Goal: Transaction & Acquisition: Purchase product/service

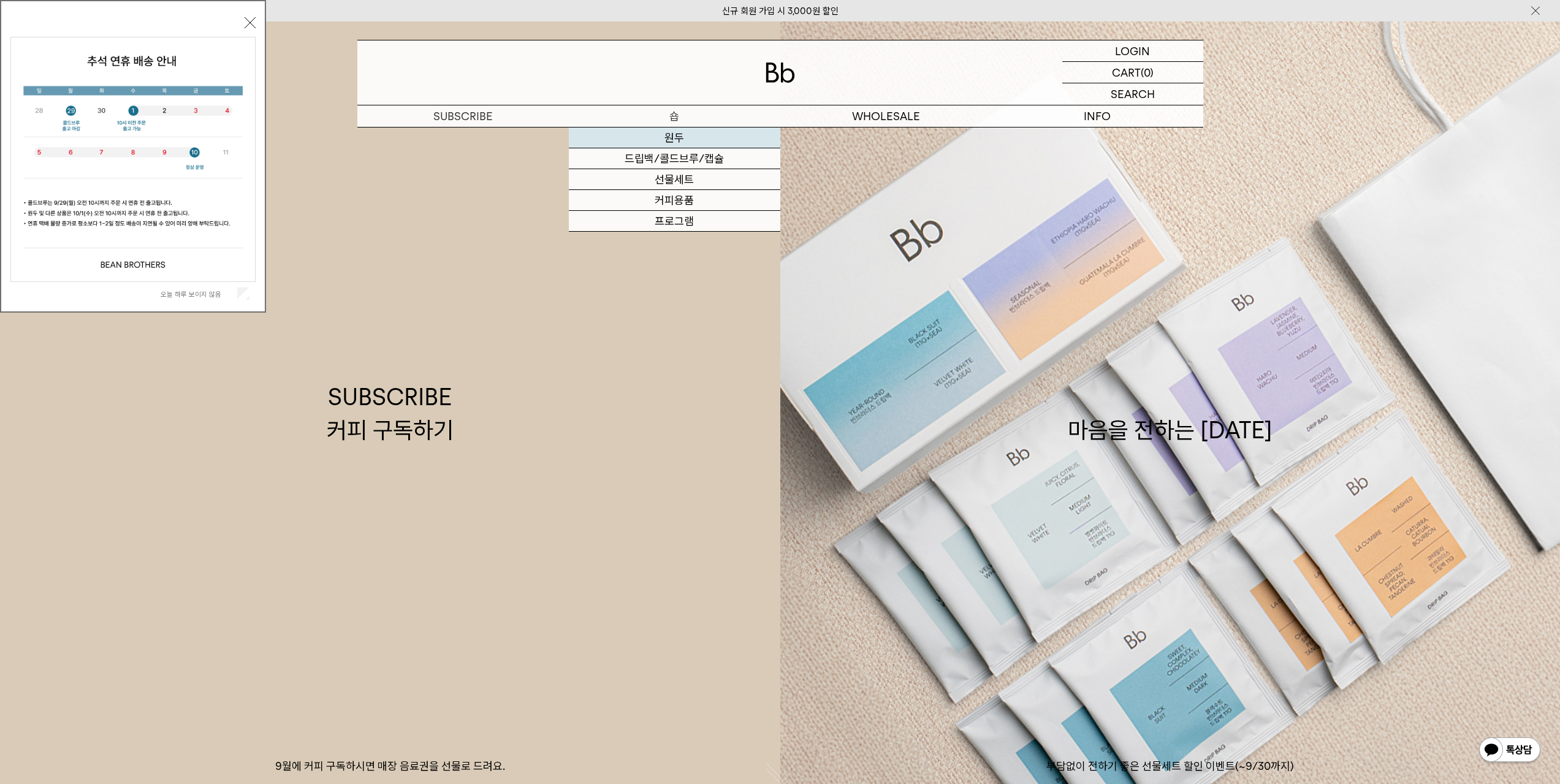
click at [673, 140] on link "원두" at bounding box center [674, 137] width 212 height 21
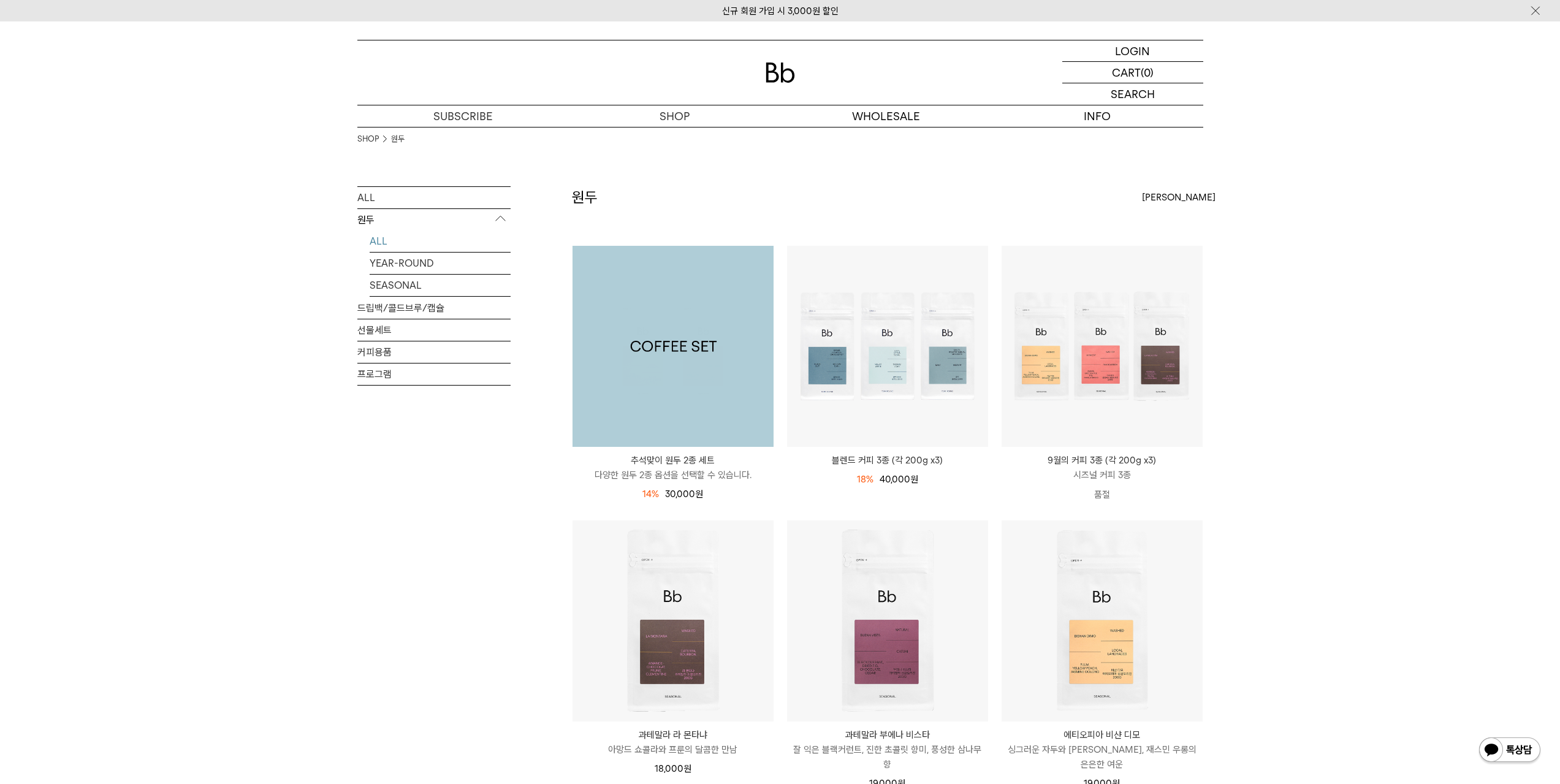
click at [748, 336] on img at bounding box center [673, 346] width 201 height 201
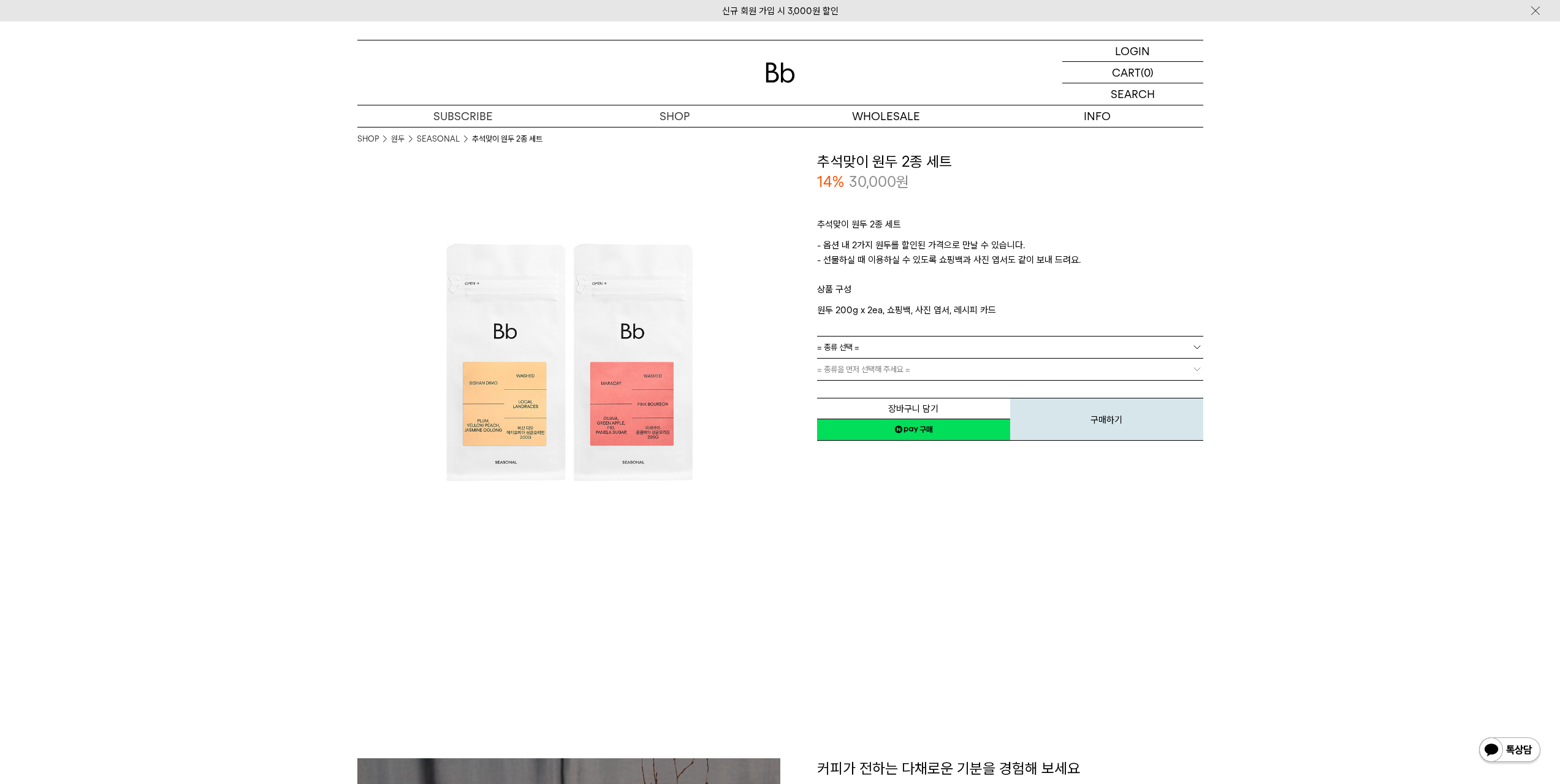
click at [900, 343] on link "= 종류 선택 =" at bounding box center [1010, 347] width 386 height 21
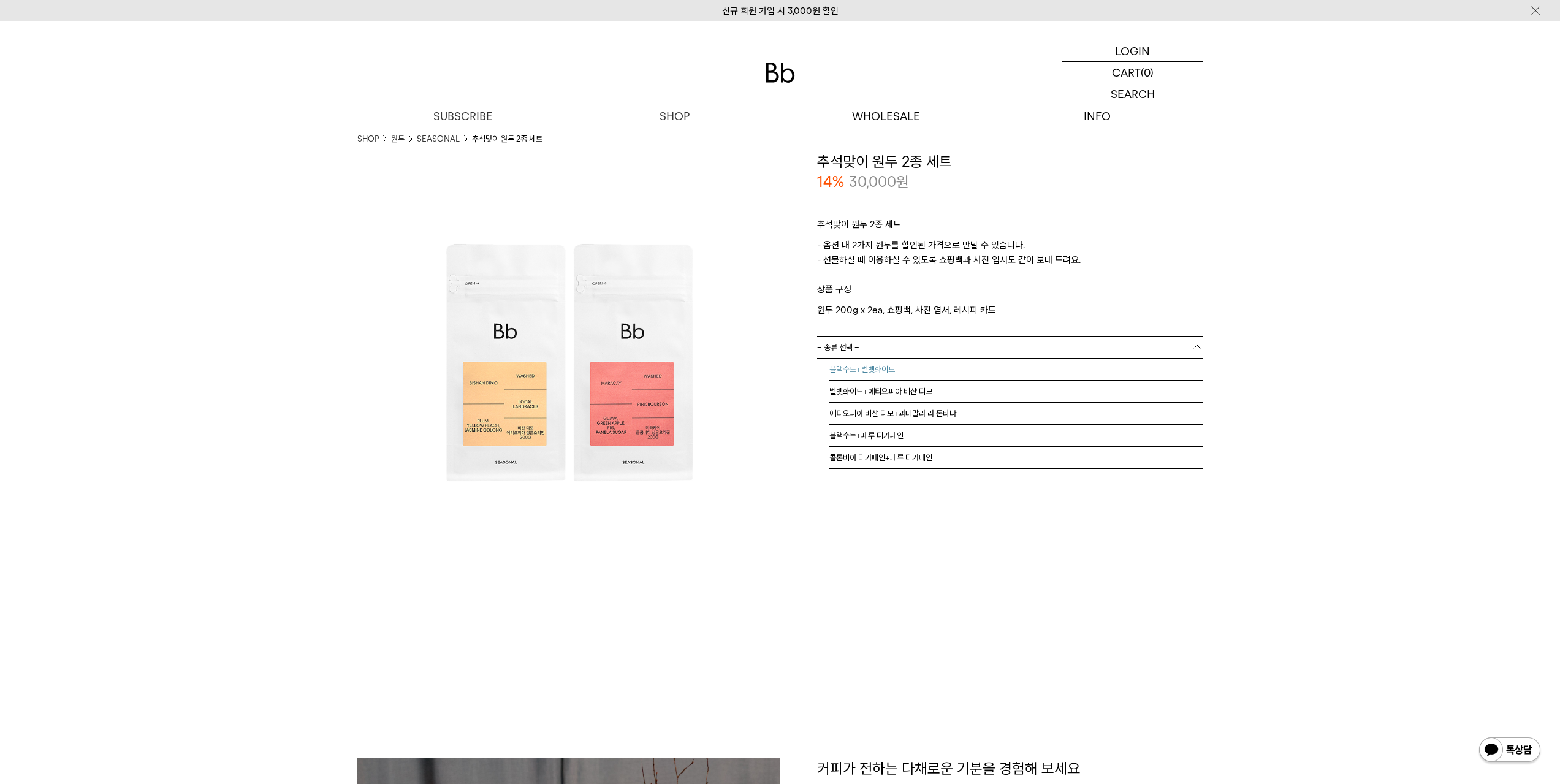
click at [884, 375] on li "블랙수트+벨벳화이트" at bounding box center [1017, 369] width 374 height 22
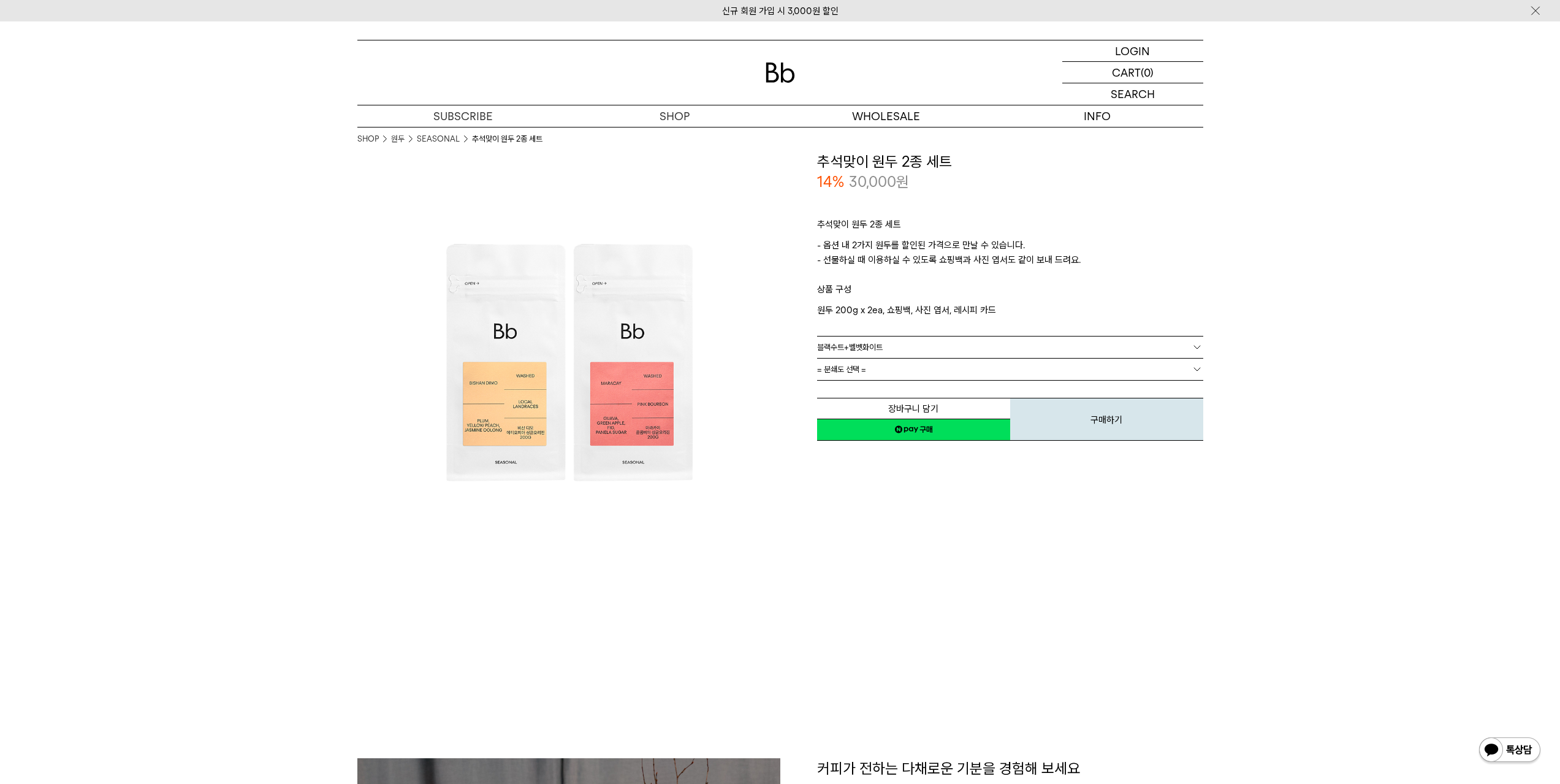
click at [899, 368] on link "= 분쇄도 선택 =" at bounding box center [1010, 369] width 386 height 21
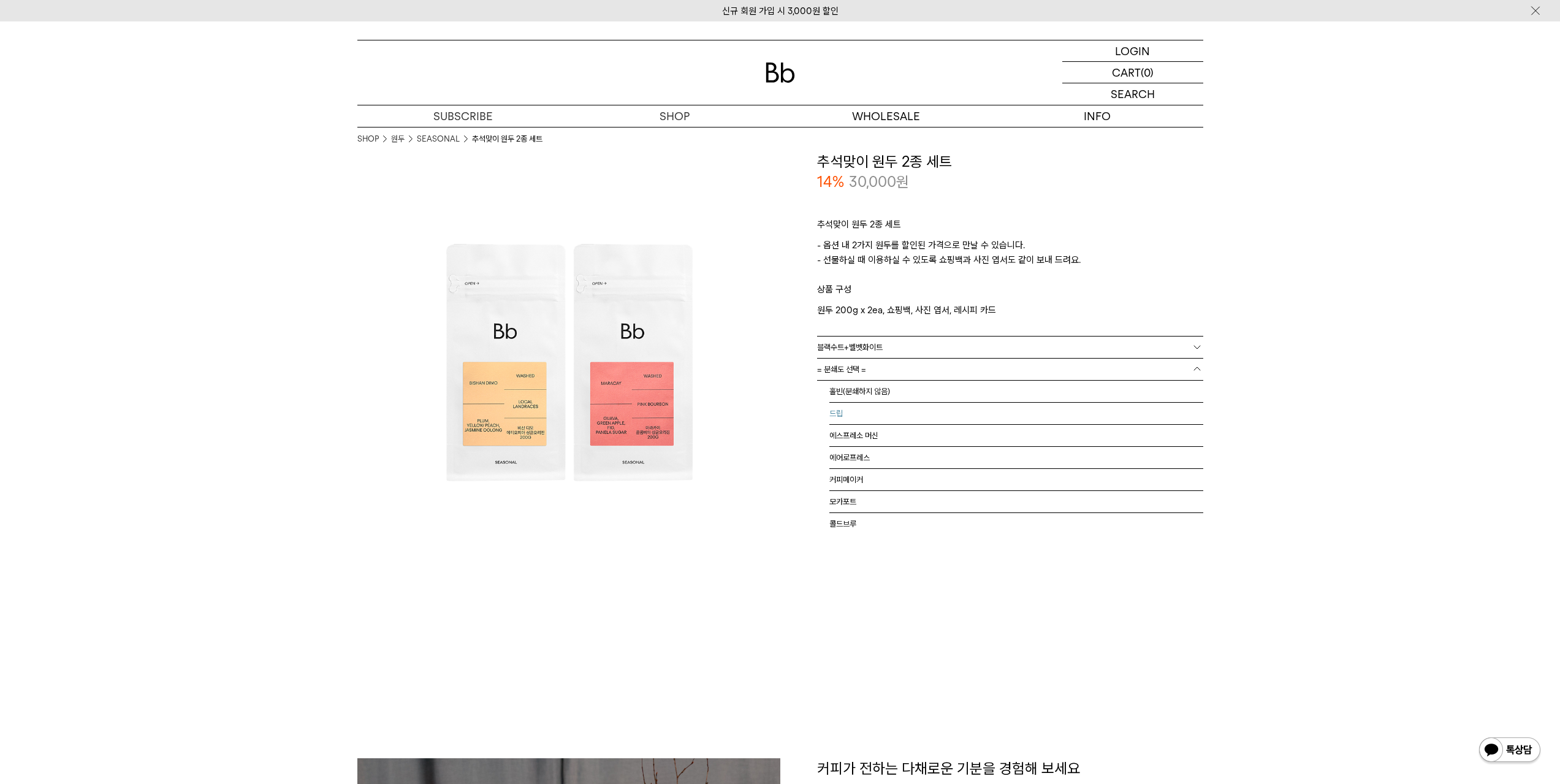
click at [886, 392] on li "홀빈(분쇄하지 않음)" at bounding box center [1017, 391] width 374 height 22
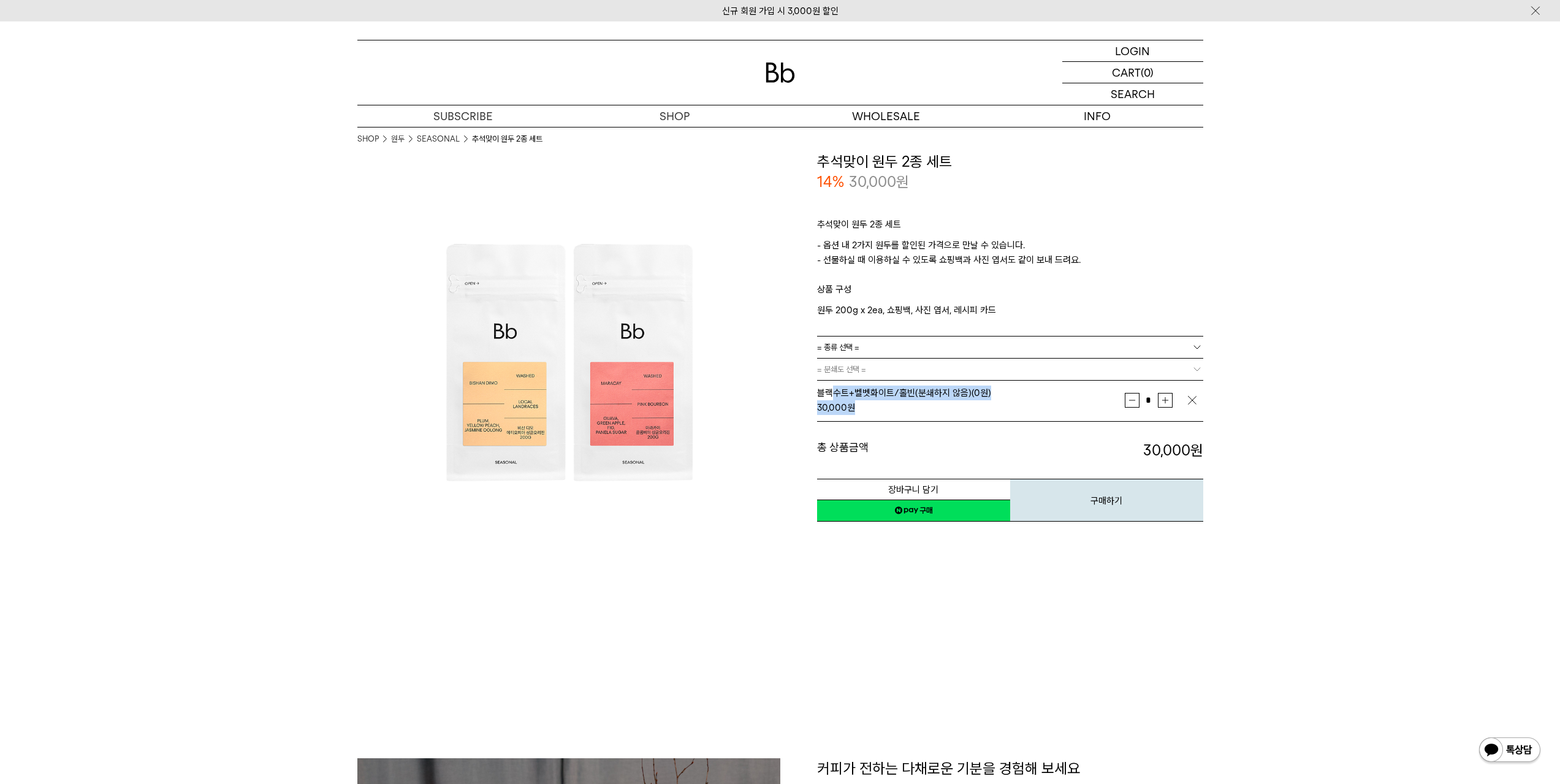
drag, startPoint x: 837, startPoint y: 391, endPoint x: 908, endPoint y: 415, distance: 74.9
click at [908, 415] on td "블랙수트+벨벳화이트/홀빈(분쇄하지 않음) (0원) 30,000 원" at bounding box center [971, 400] width 307 height 42
click at [1056, 779] on h1 "커피가 전하는 다채로운 기분을 경험해 보세요" at bounding box center [1010, 792] width 386 height 70
click at [901, 321] on div "추석맞이 원두 2종 세트 - 옵션 내 2가지 원두를 할인된 가격으로 만날 수 있습니다. - 선물하실 때 이용하실 수 있도록 쇼핑백과 사진 엽서…" at bounding box center [1010, 264] width 386 height 143
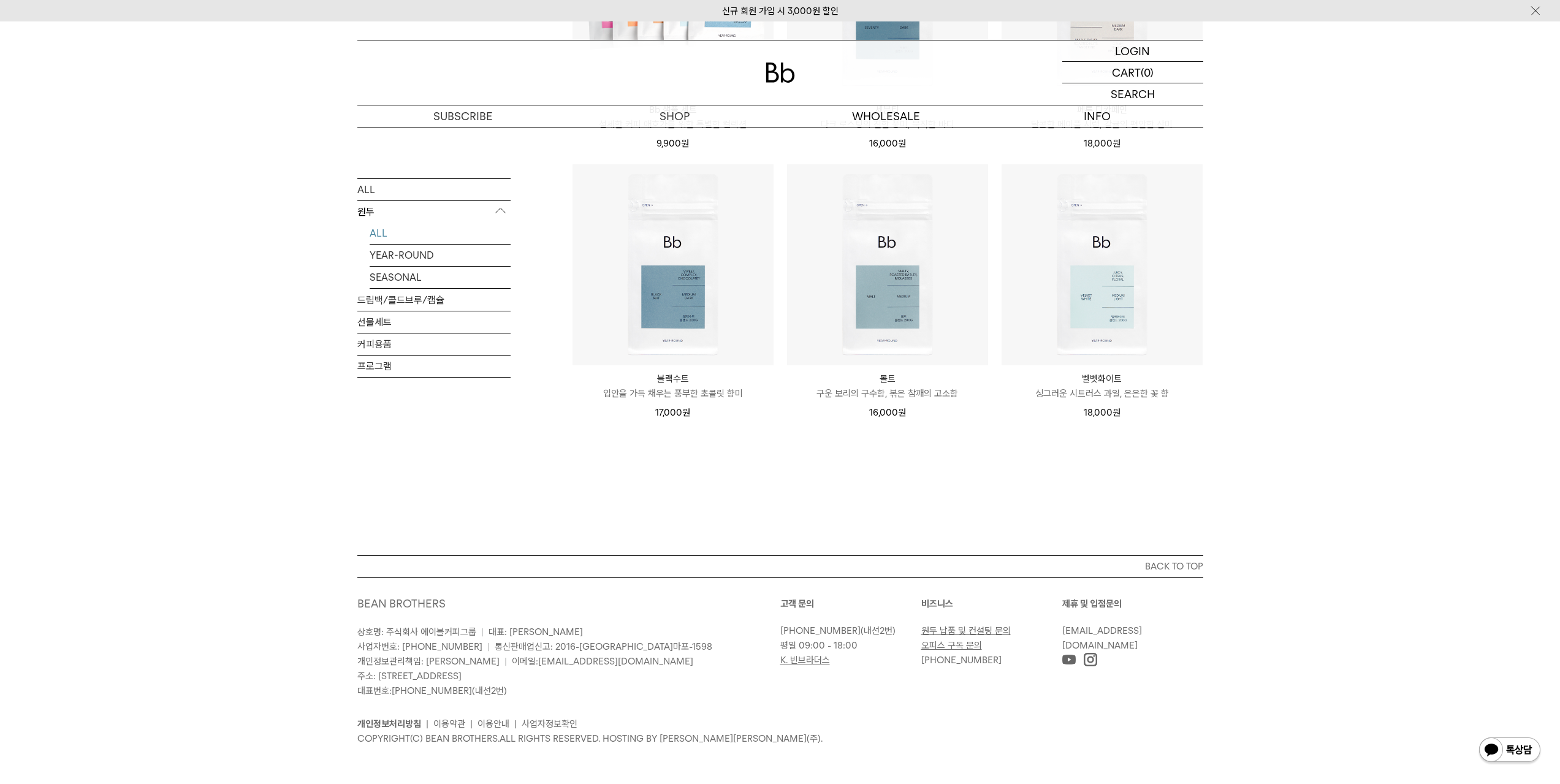
scroll to position [914, 0]
click at [685, 382] on p "입안을 가득 채우는 풍부한 초콜릿 향미" at bounding box center [673, 388] width 201 height 15
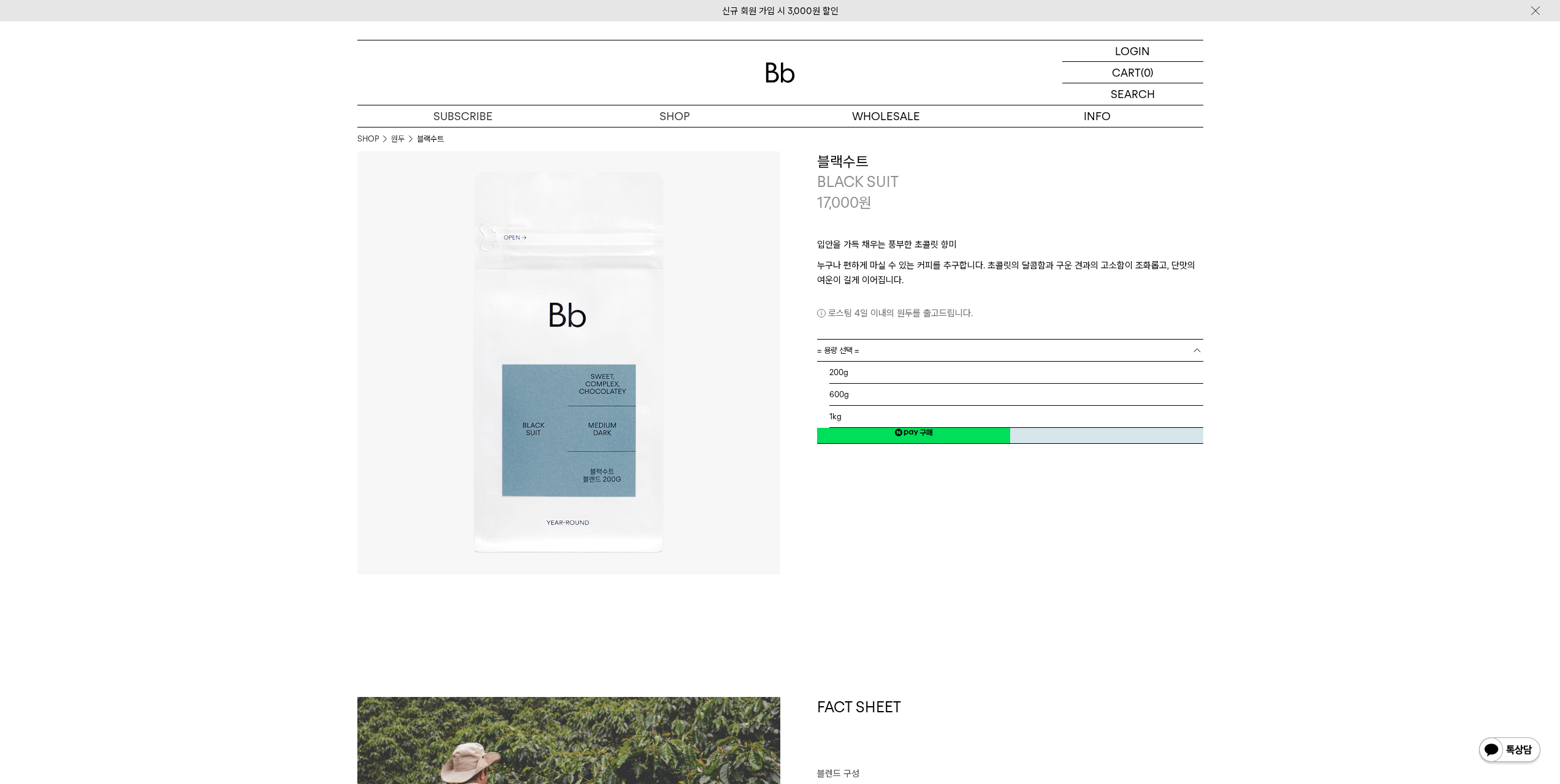
click at [859, 339] on span "= 용량 선택 =" at bounding box center [838, 350] width 43 height 21
click at [856, 397] on li "600g" at bounding box center [1017, 394] width 374 height 22
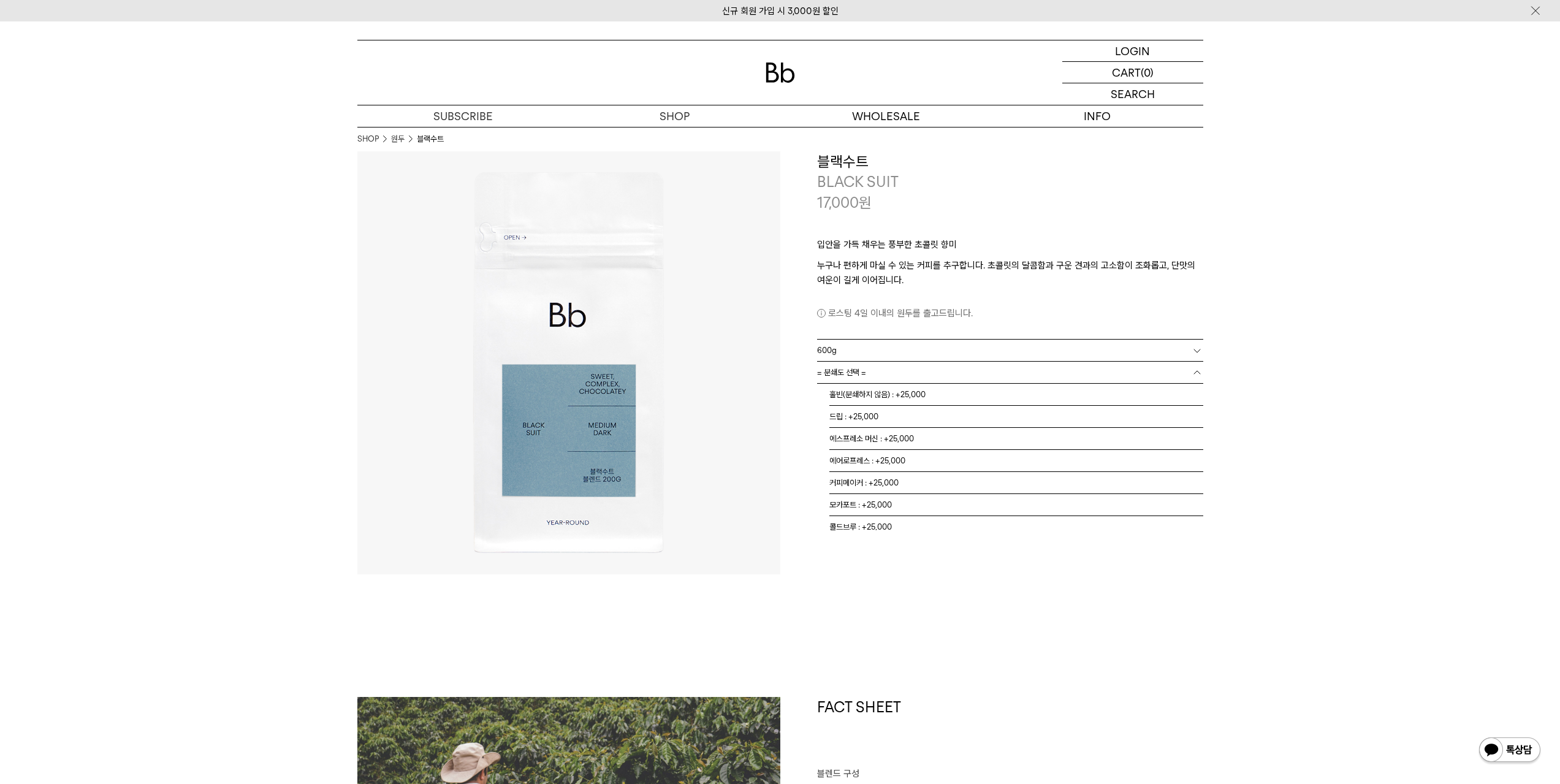
click at [890, 383] on div "= 분쇄도 선택 = = 분쇄도 선택 = 홀빈(분쇄하지 않음) : +25,000 드립 : +25,000 에스프레소 머신 : +25,000 에어로…" at bounding box center [1010, 373] width 386 height 21
click at [890, 399] on li "홀빈(분쇄하지 않음) : +25,000" at bounding box center [1017, 394] width 374 height 22
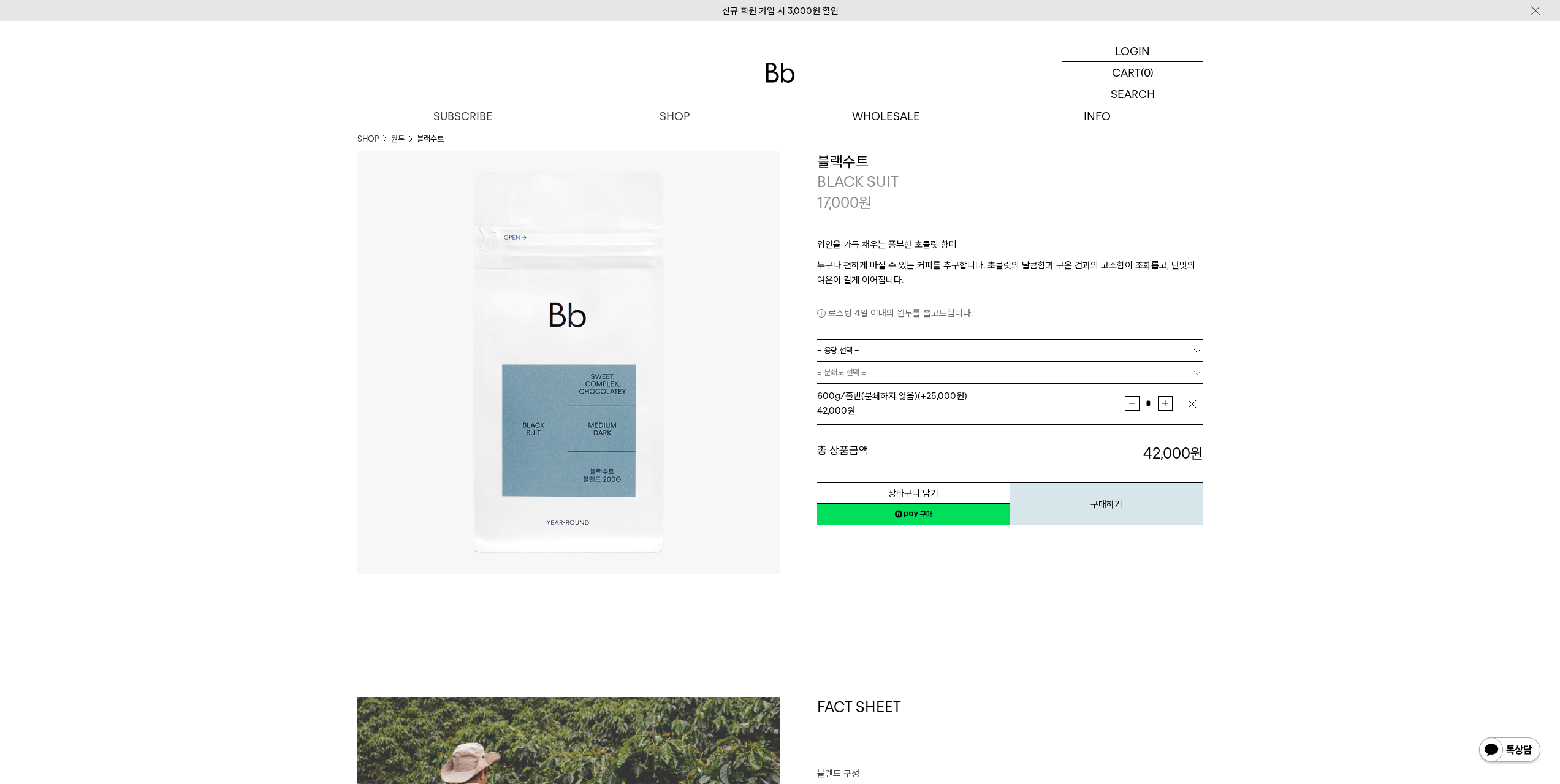
click at [1191, 399] on img "button" at bounding box center [1192, 404] width 12 height 12
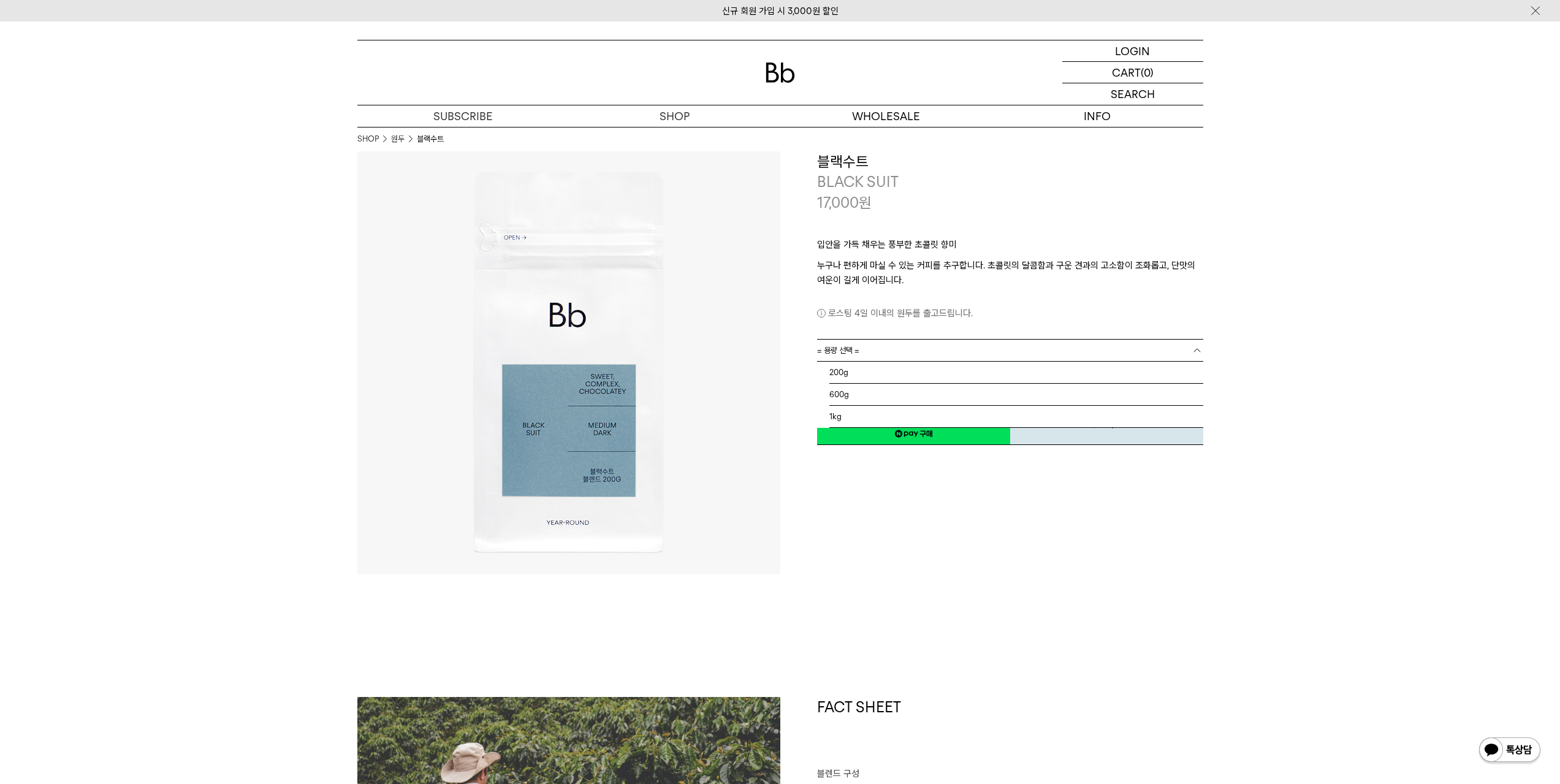
click at [971, 343] on link "= 용량 선택 =" at bounding box center [1010, 350] width 386 height 21
drag, startPoint x: 898, startPoint y: 416, endPoint x: 898, endPoint y: 394, distance: 22.0
click at [898, 416] on li "1kg" at bounding box center [1017, 416] width 374 height 22
click at [897, 385] on div "장바구니 담기 찜하기 NAVER 네이버 ID로 간편구매 네이버페이 네이버페이 구매하기 찜하기 이전 이벤트 Npay 머니 우리 통장 최대 1만원…" at bounding box center [1010, 415] width 386 height 62
click at [898, 380] on link "= 분쇄도 선택 =" at bounding box center [1010, 373] width 386 height 21
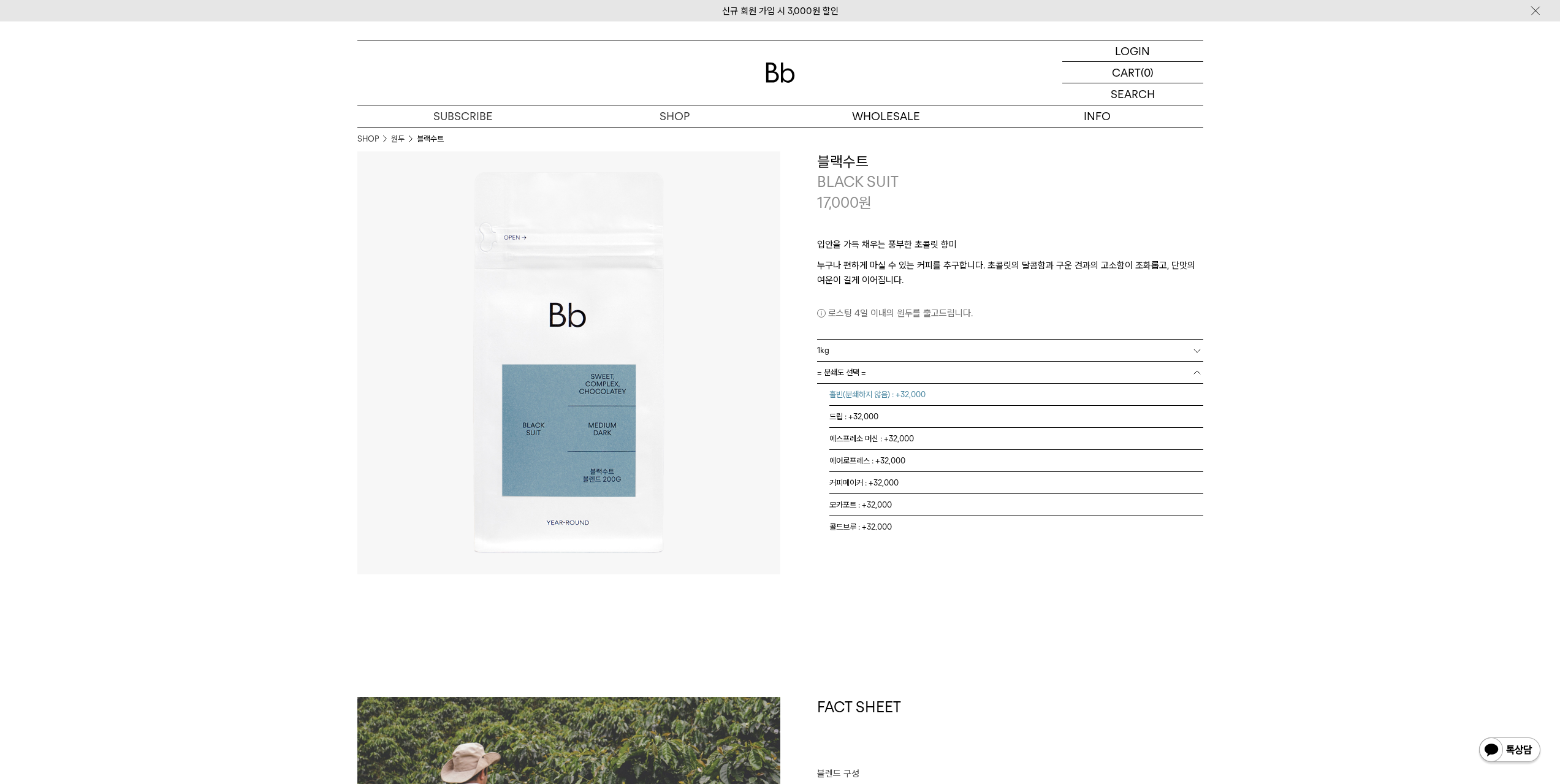
click at [887, 399] on li "홀빈(분쇄하지 않음) : +32,000" at bounding box center [1017, 394] width 374 height 22
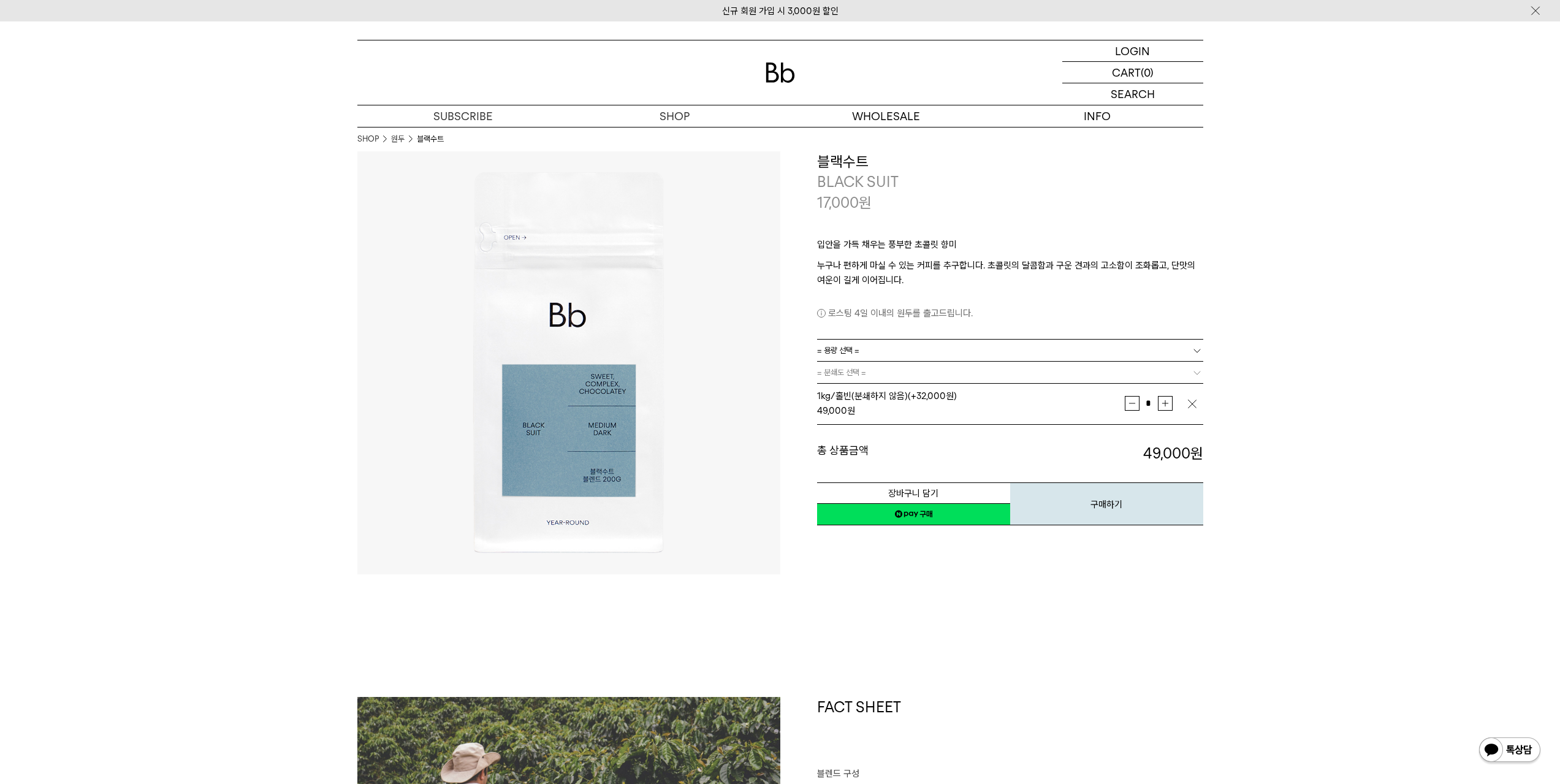
click at [1184, 406] on td "* 증가 감소" at bounding box center [1155, 403] width 62 height 30
click at [1194, 402] on img "button" at bounding box center [1192, 404] width 12 height 12
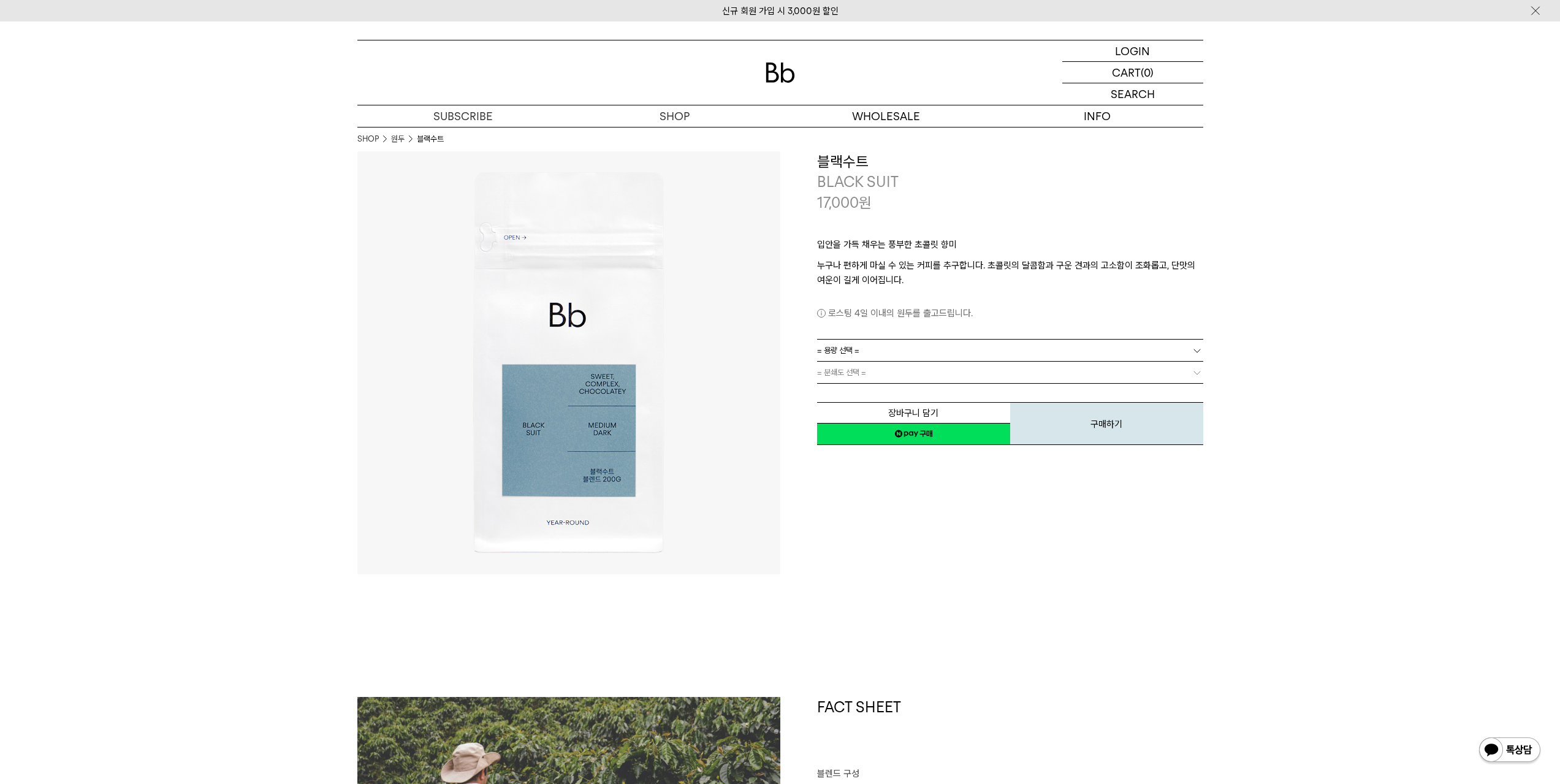
click at [883, 339] on div "입안을 가득 채우는 풍부한 초콜릿 향미 누구나 편하게 마실 수 있는 커피를 추구합니다. 초콜릿의 달콤함과 구운 견과의 고소함이 조화롭고, 단맛…" at bounding box center [1010, 275] width 386 height 126
click at [885, 348] on link "= 용량 선택 =" at bounding box center [1010, 350] width 386 height 21
click at [864, 398] on li "600g" at bounding box center [1017, 394] width 374 height 22
click at [874, 370] on link "= 분쇄도 선택 =" at bounding box center [1010, 373] width 386 height 21
click at [874, 377] on link "= 분쇄도 선택 =" at bounding box center [1010, 373] width 386 height 21
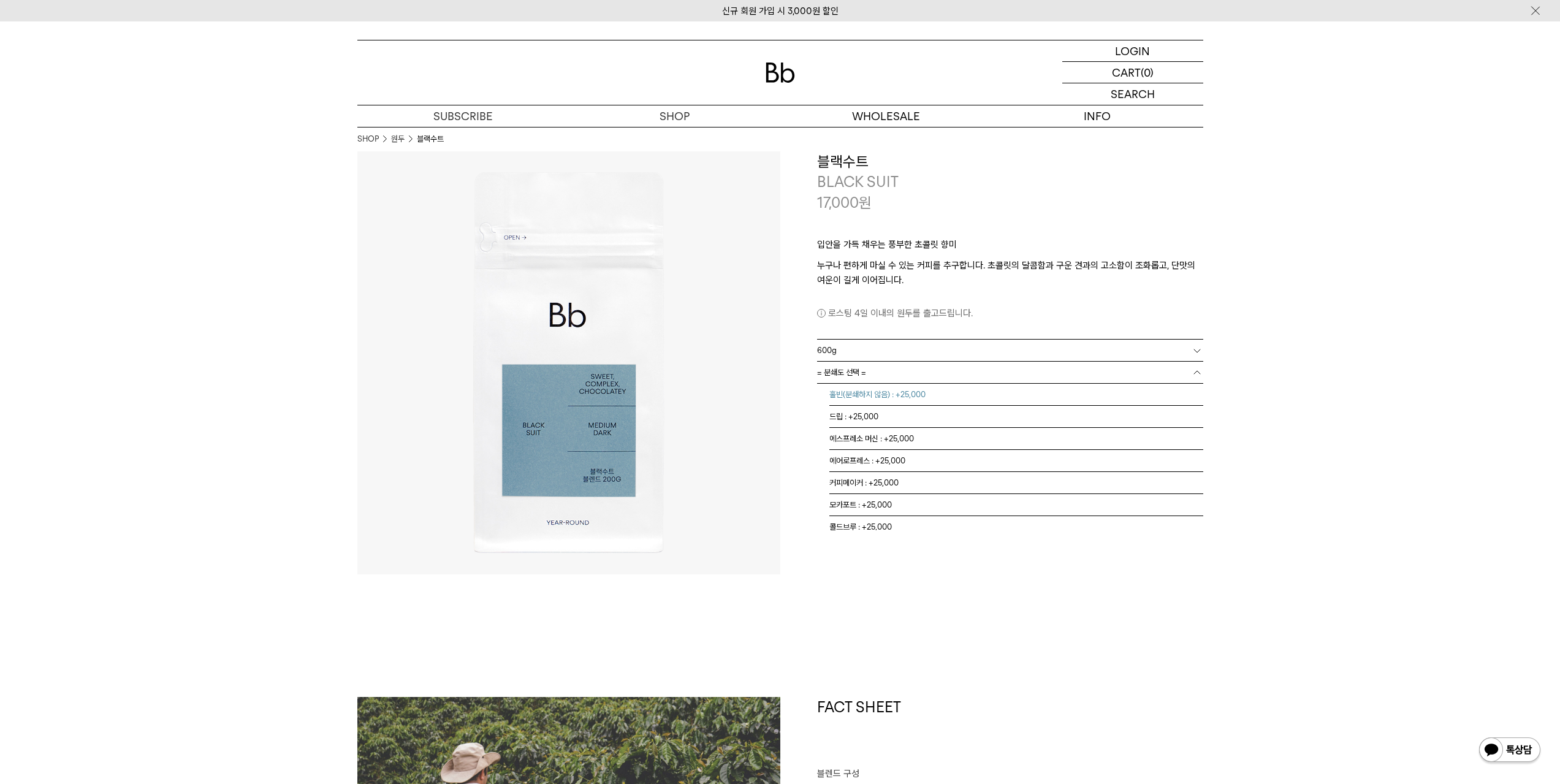
click at [864, 400] on li "홀빈(분쇄하지 않음) : +25,000" at bounding box center [1017, 394] width 374 height 22
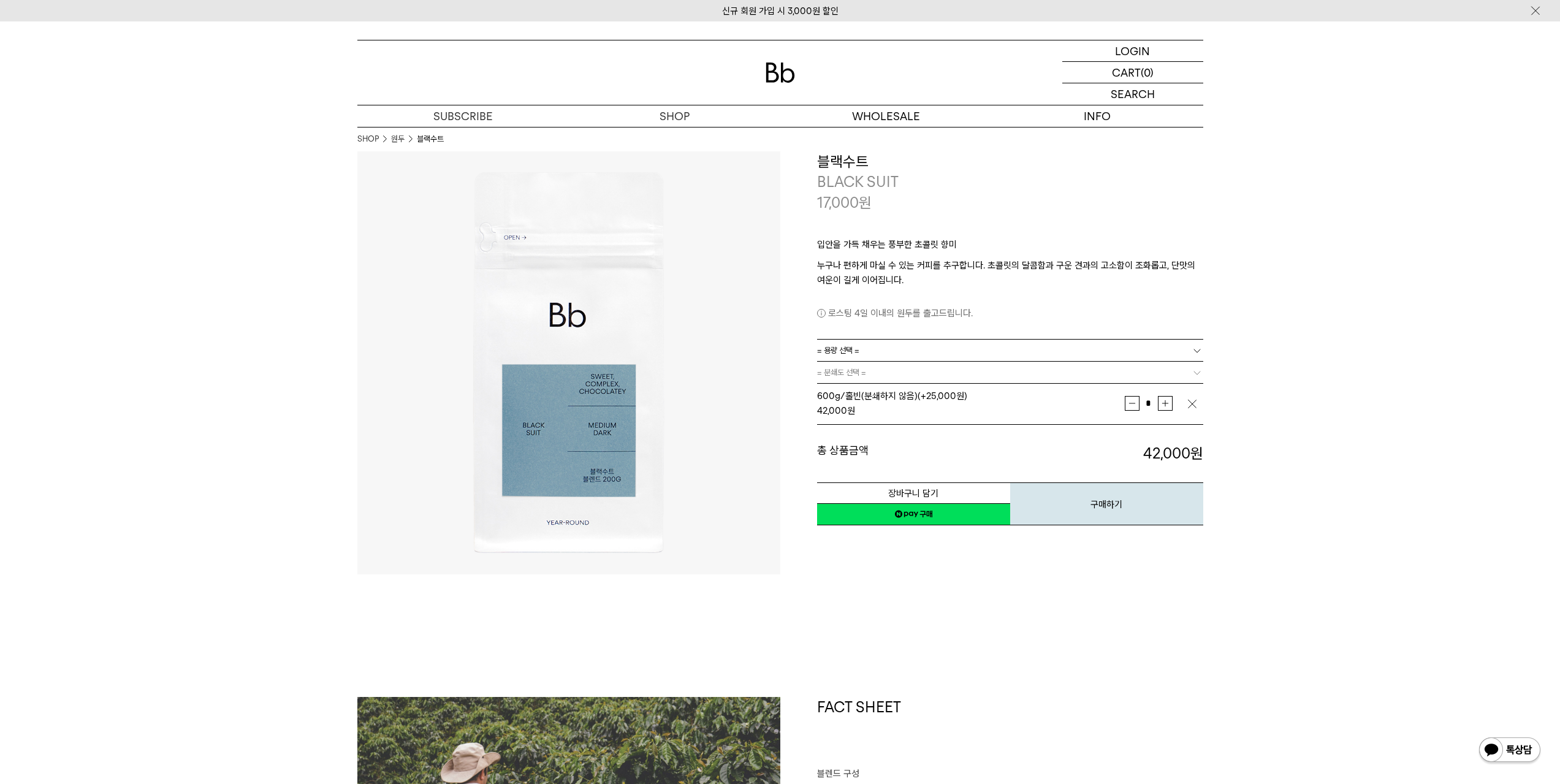
click at [1194, 404] on img "button" at bounding box center [1192, 404] width 12 height 12
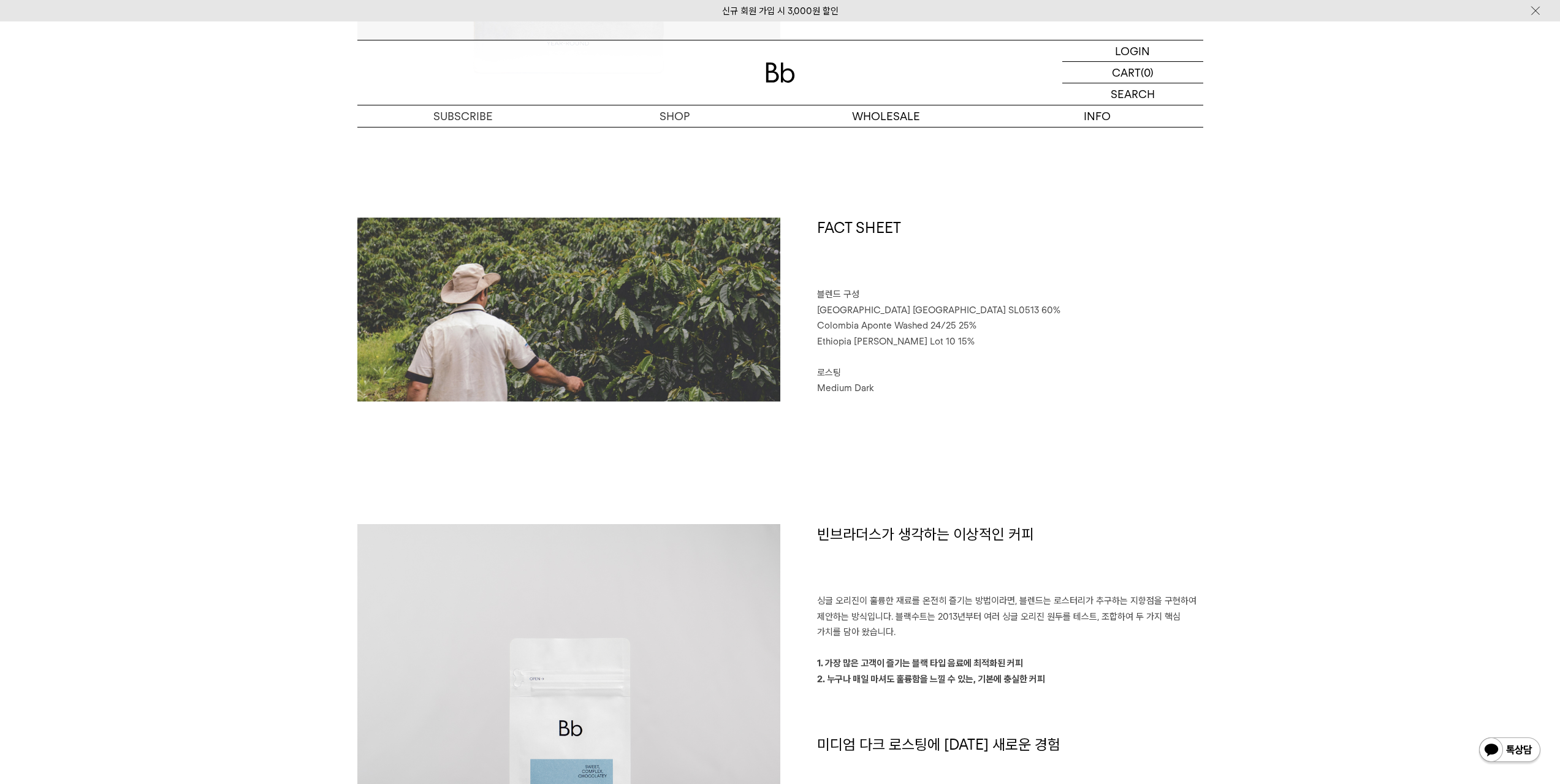
scroll to position [613, 0]
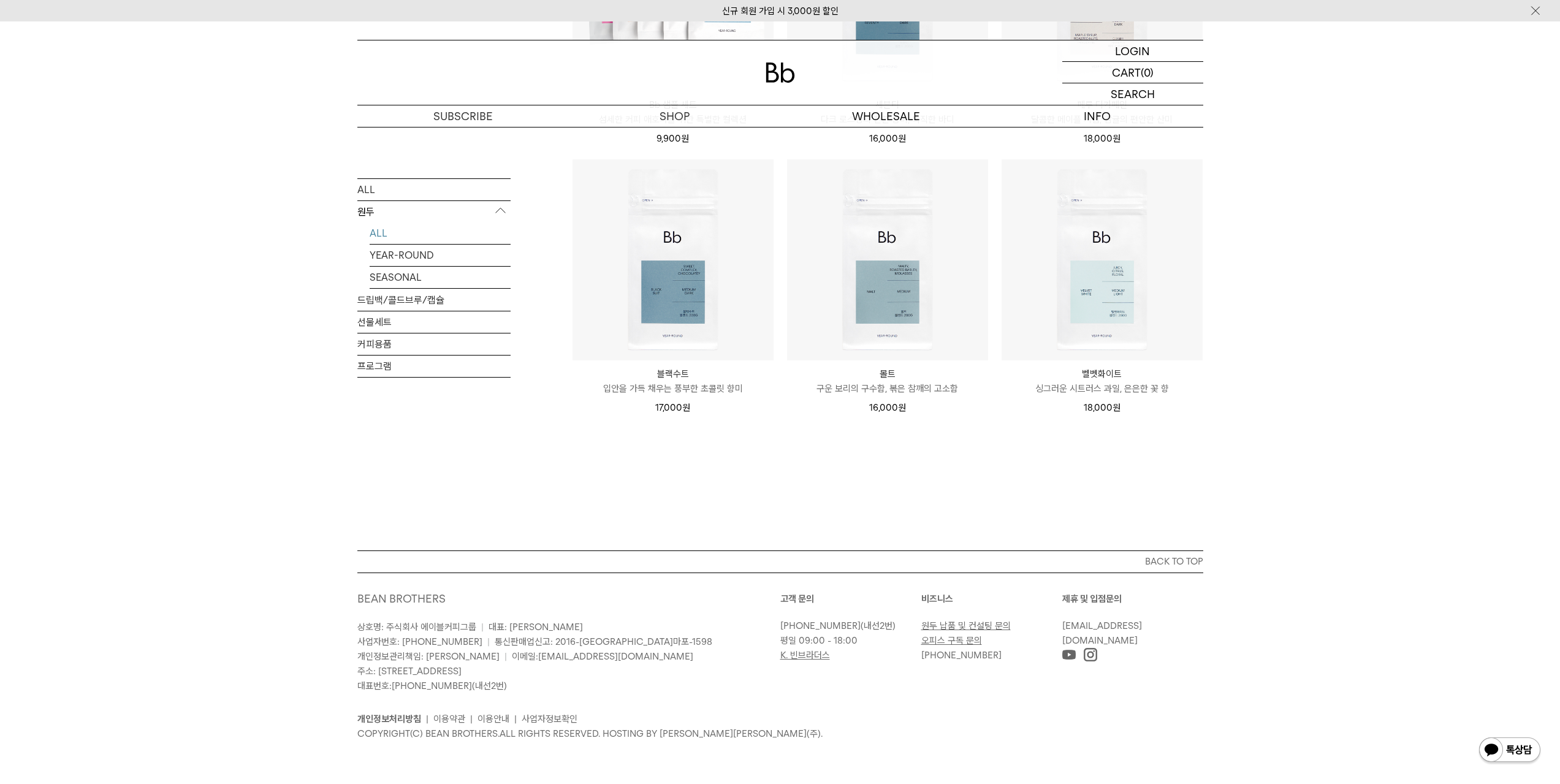
click at [1092, 368] on p "벨벳화이트" at bounding box center [1102, 373] width 201 height 15
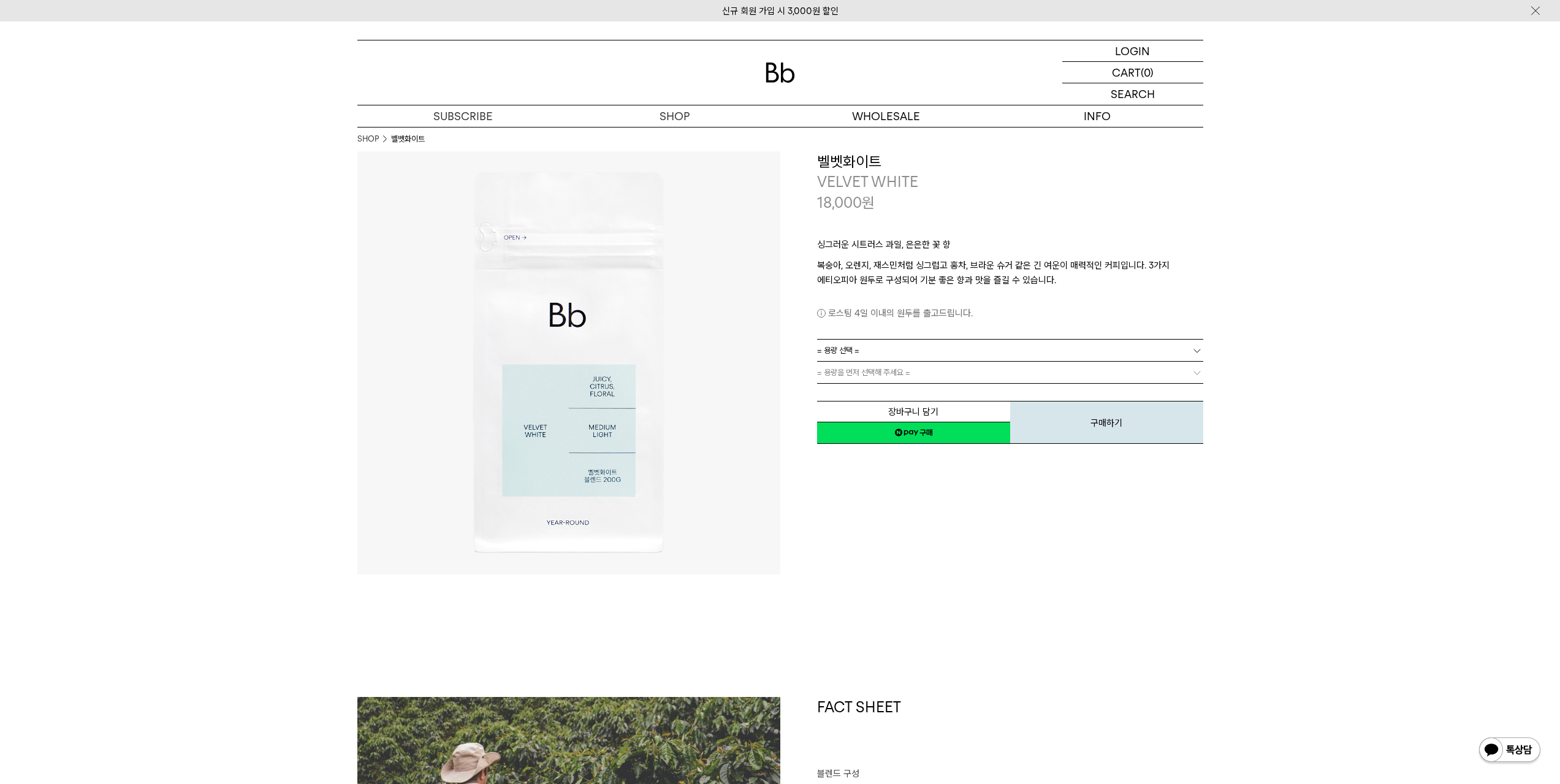
click at [997, 347] on link "= 용량 선택 =" at bounding box center [1010, 350] width 386 height 21
click at [963, 374] on li "200g" at bounding box center [1017, 373] width 374 height 22
click at [959, 380] on link "= 용량을 먼저 선택해 주세요 =" at bounding box center [1010, 373] width 386 height 21
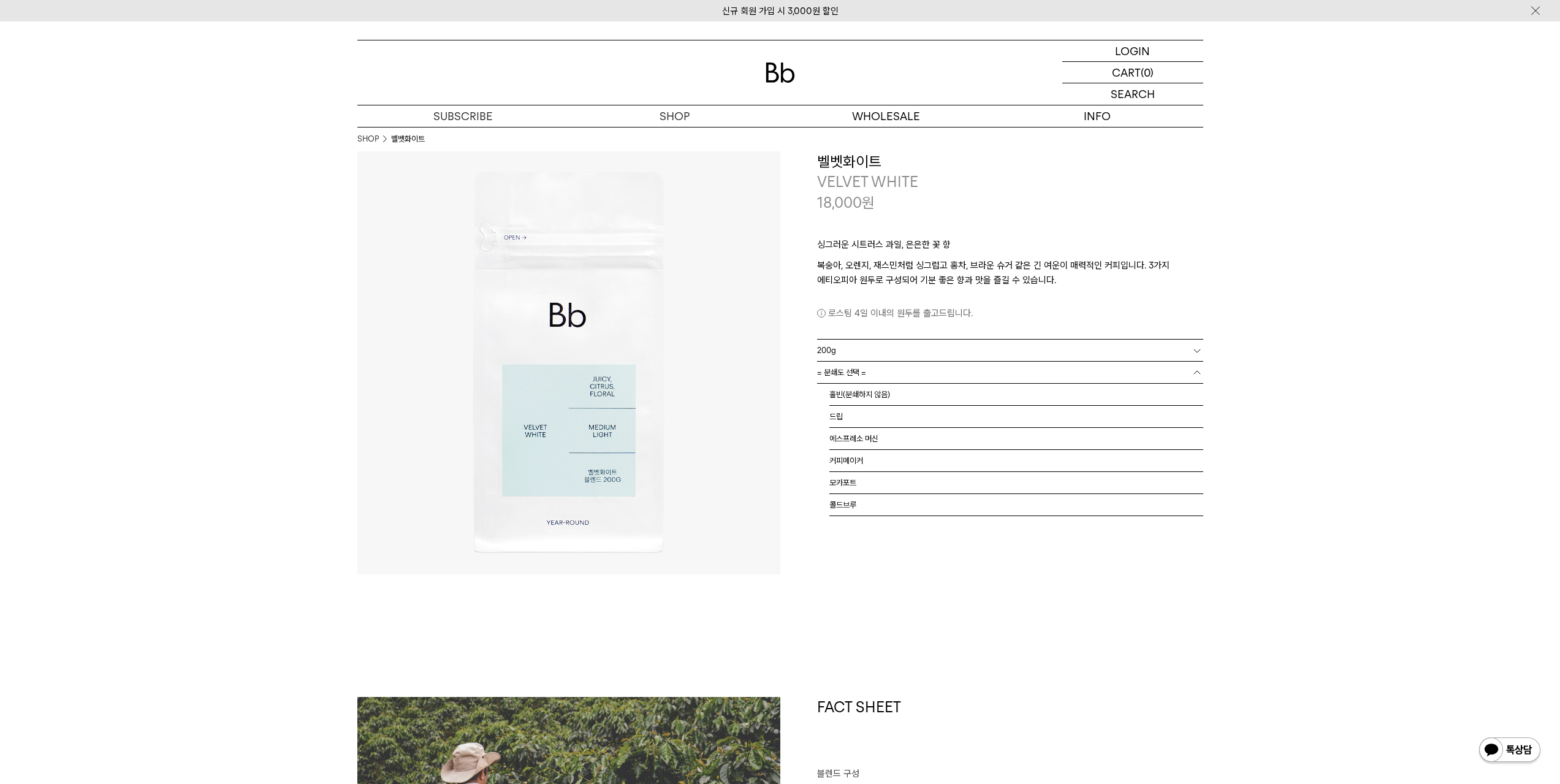
click at [950, 369] on link "= 분쇄도 선택 =" at bounding box center [1010, 373] width 386 height 21
click at [939, 394] on li "홀빈(분쇄하지 않음)" at bounding box center [1017, 394] width 374 height 22
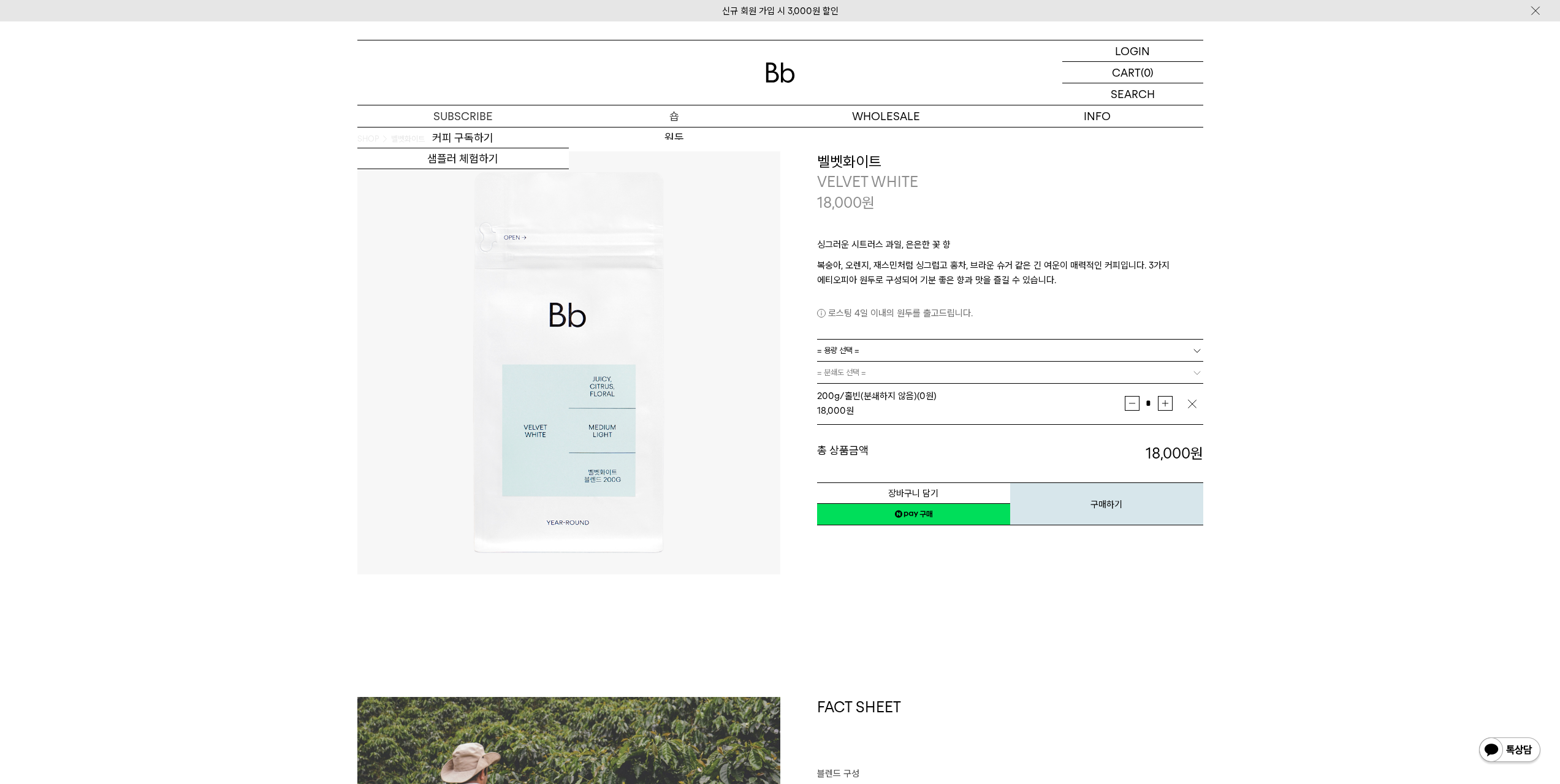
click at [634, 117] on p "숍" at bounding box center [674, 116] width 212 height 21
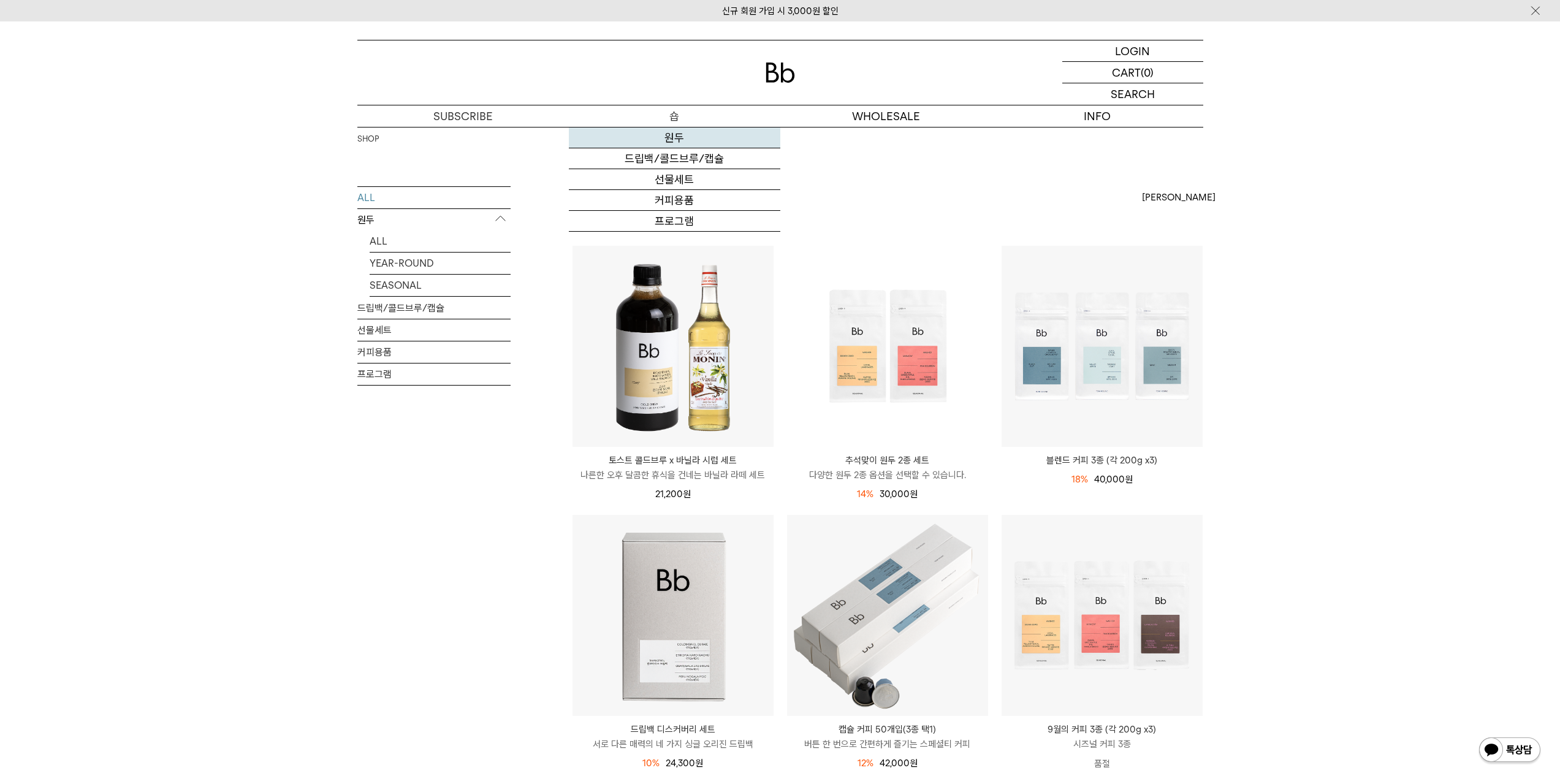
click at [672, 144] on link "원두" at bounding box center [674, 137] width 212 height 21
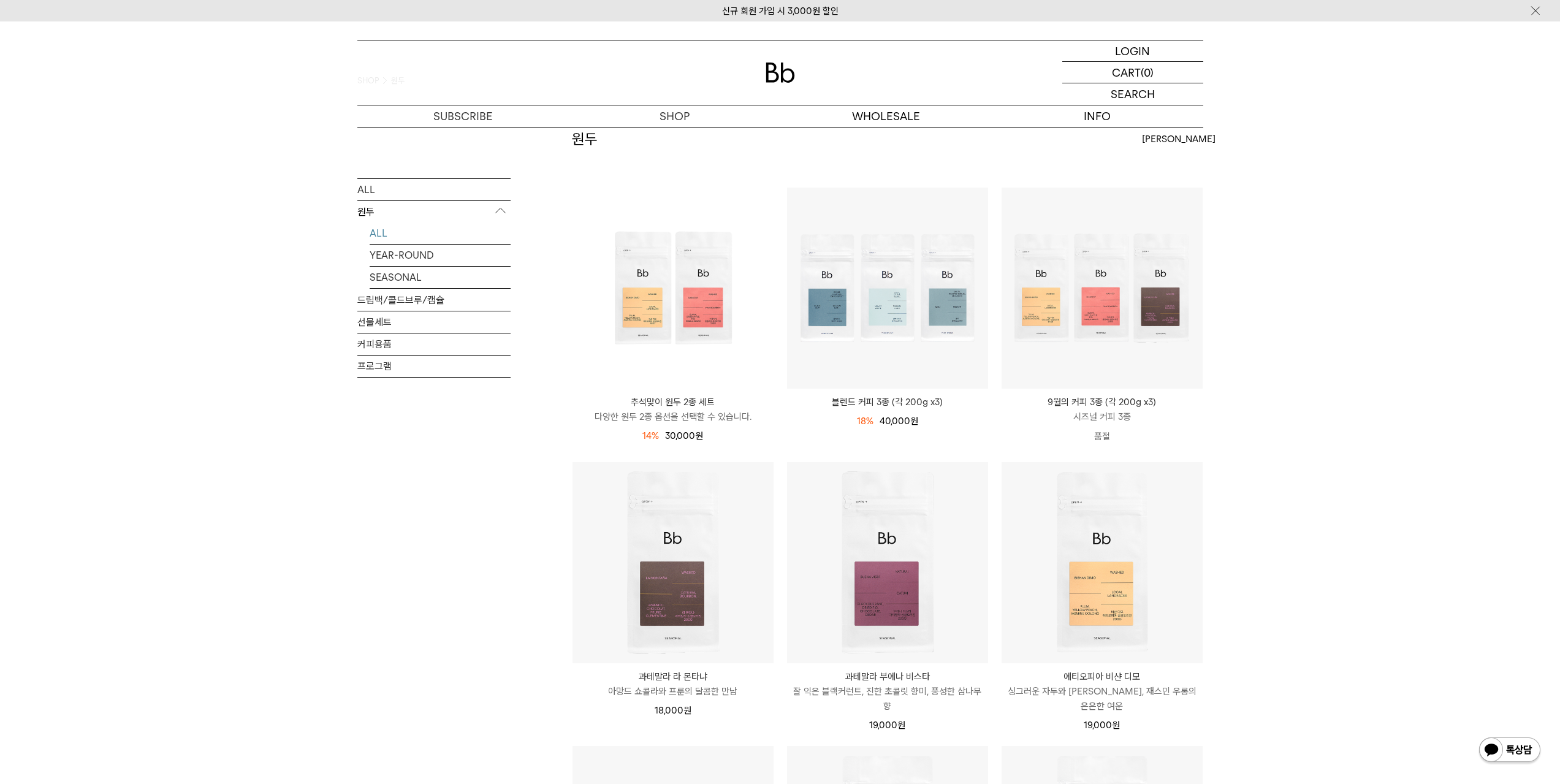
scroll to position [62, 0]
click at [926, 403] on p "블렌드 커피 3종 (각 200g x3)" at bounding box center [888, 399] width 201 height 15
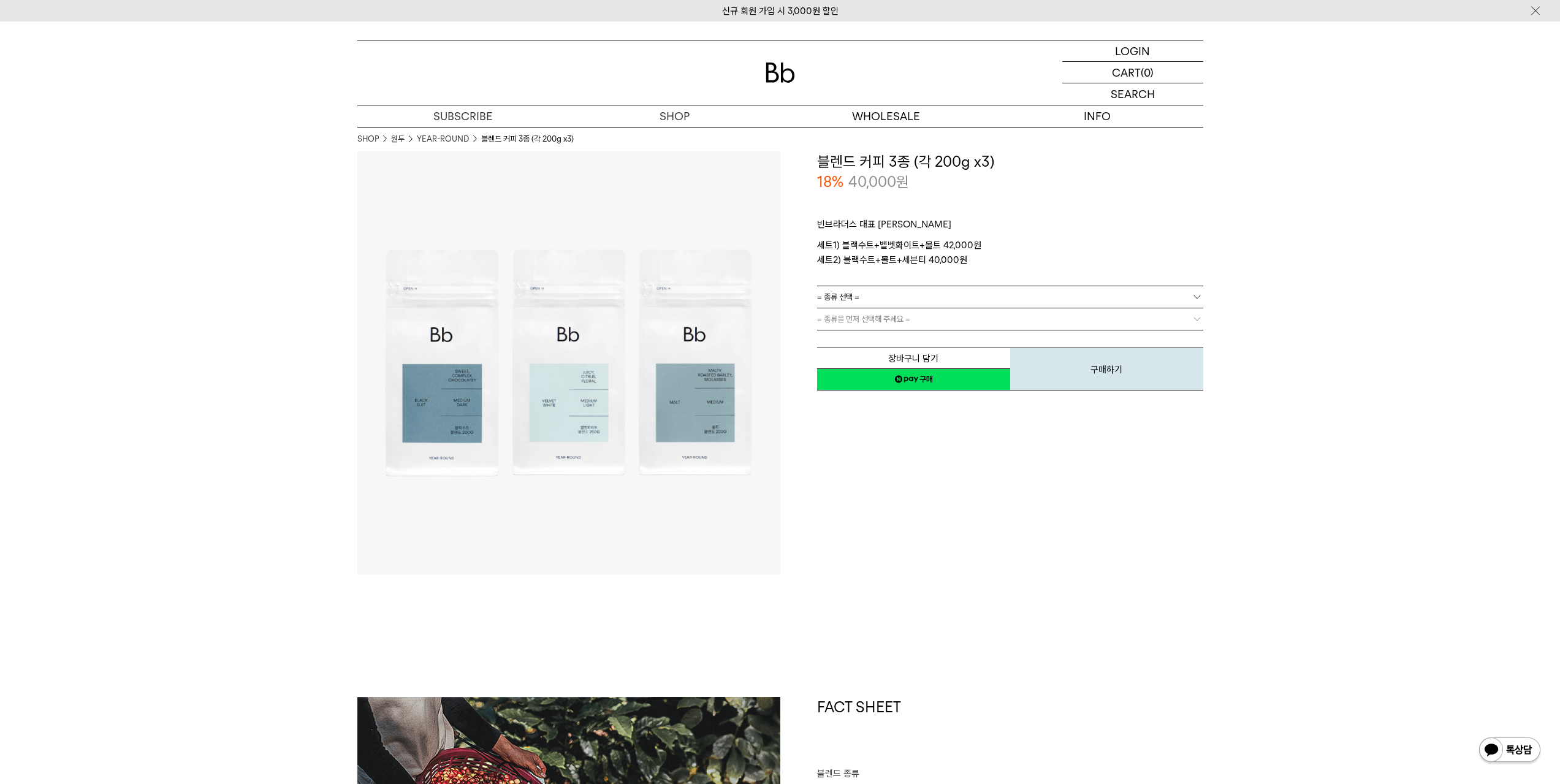
click at [895, 289] on link "= 종류 선택 =" at bounding box center [1010, 297] width 386 height 21
click at [917, 423] on div "**********" at bounding box center [991, 363] width 423 height 423
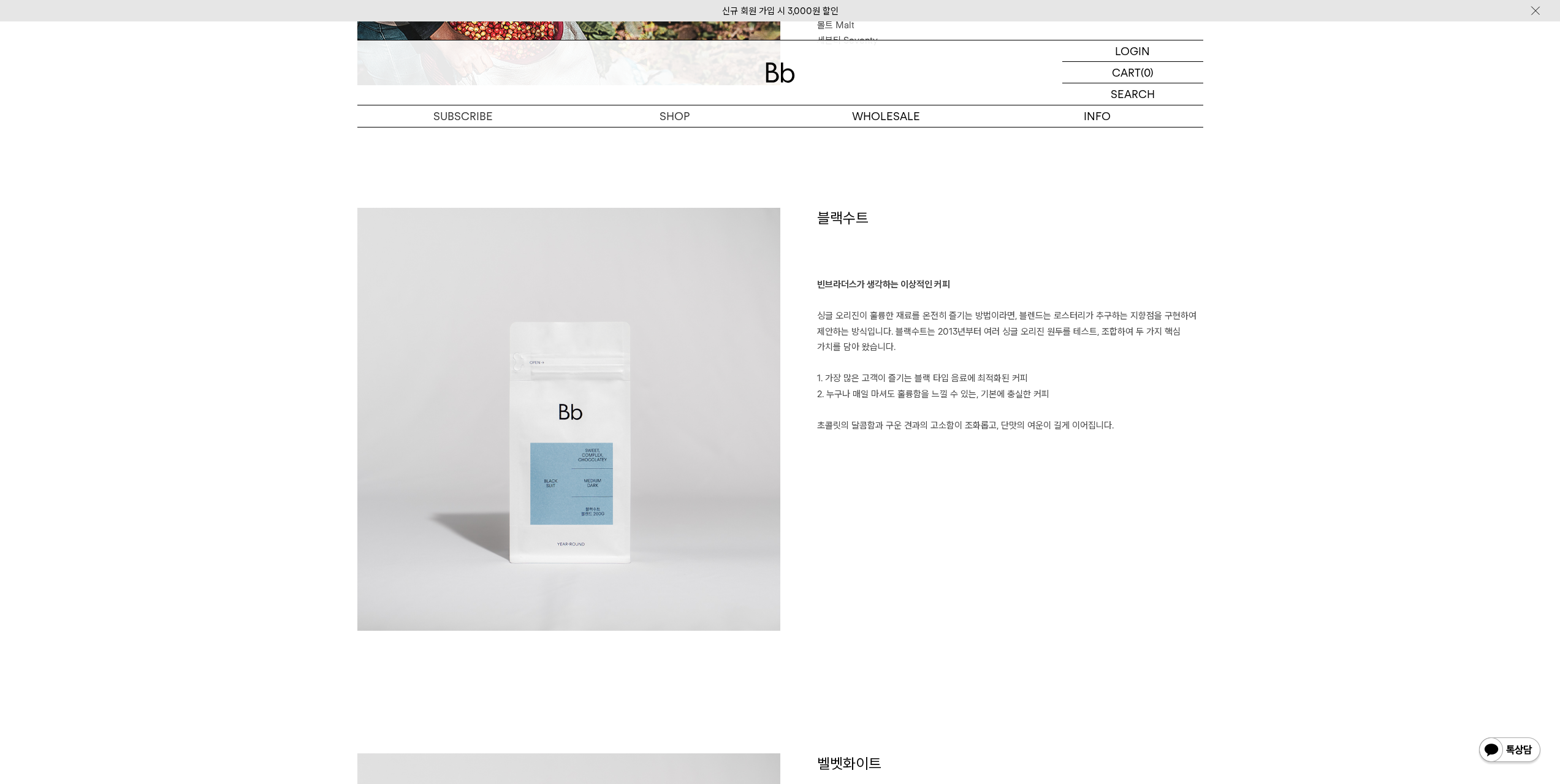
scroll to position [797, 0]
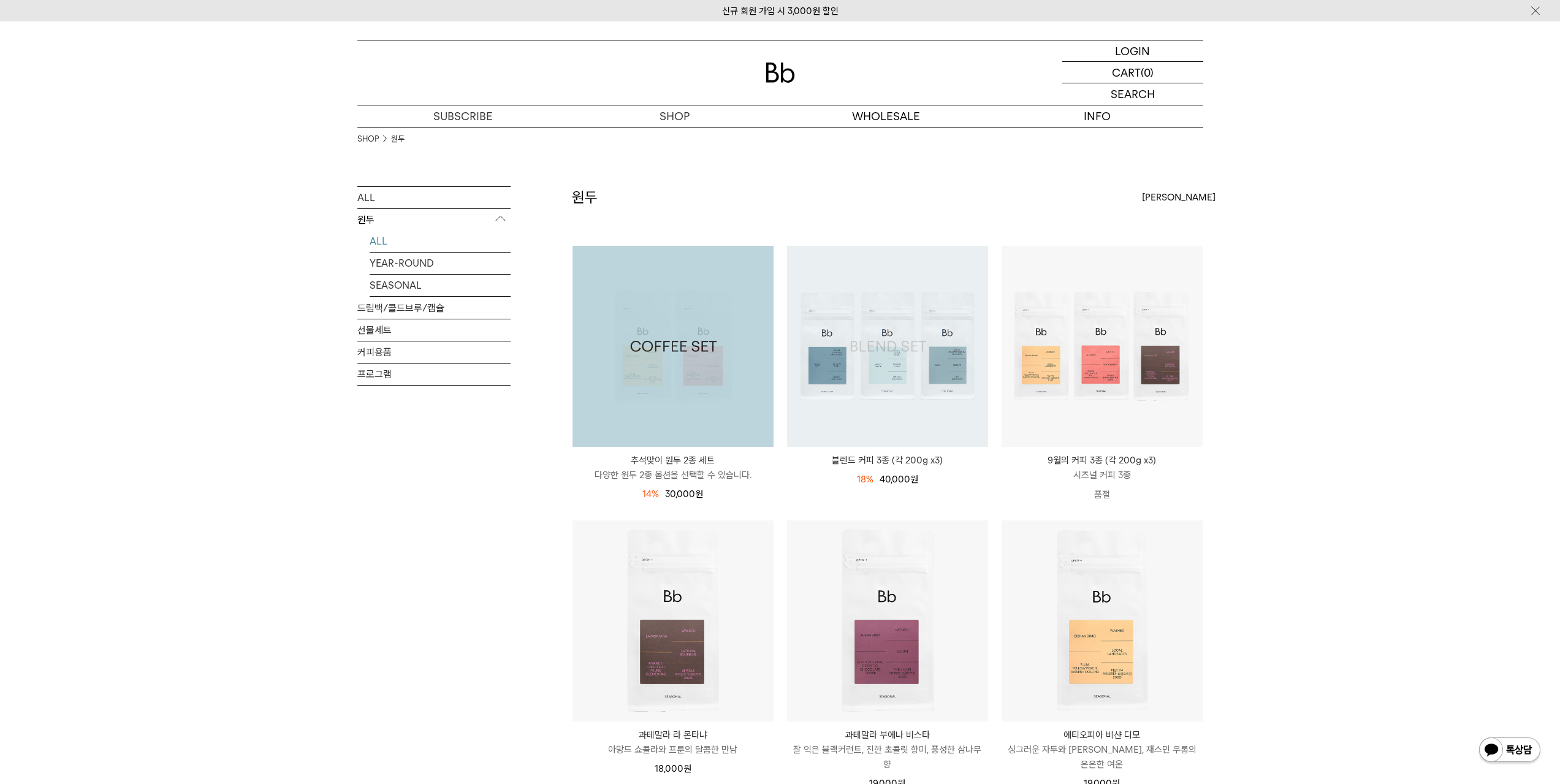
click at [908, 425] on img at bounding box center [888, 346] width 201 height 201
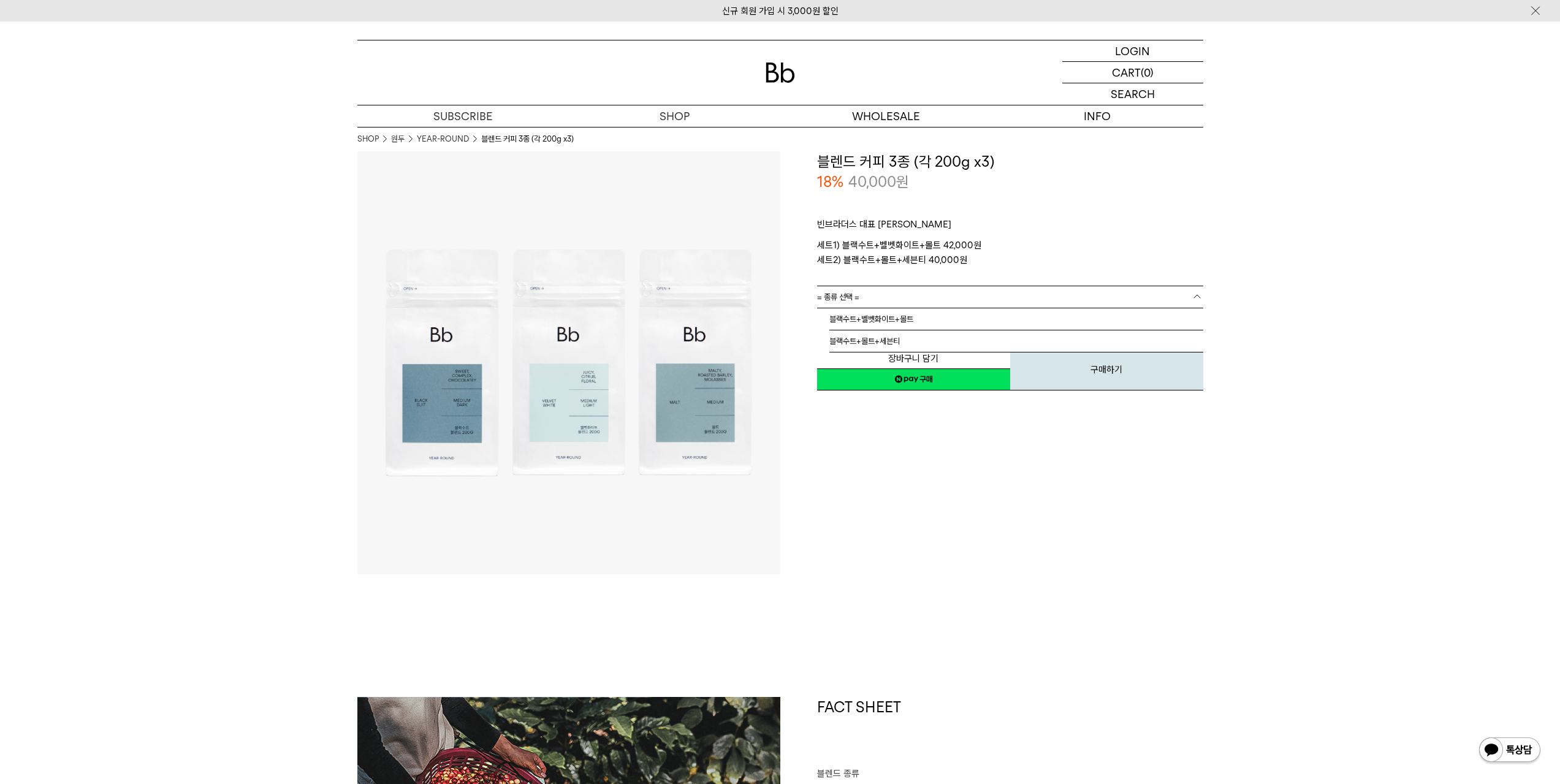
click at [882, 295] on link "= 종류 선택 =" at bounding box center [1010, 297] width 386 height 21
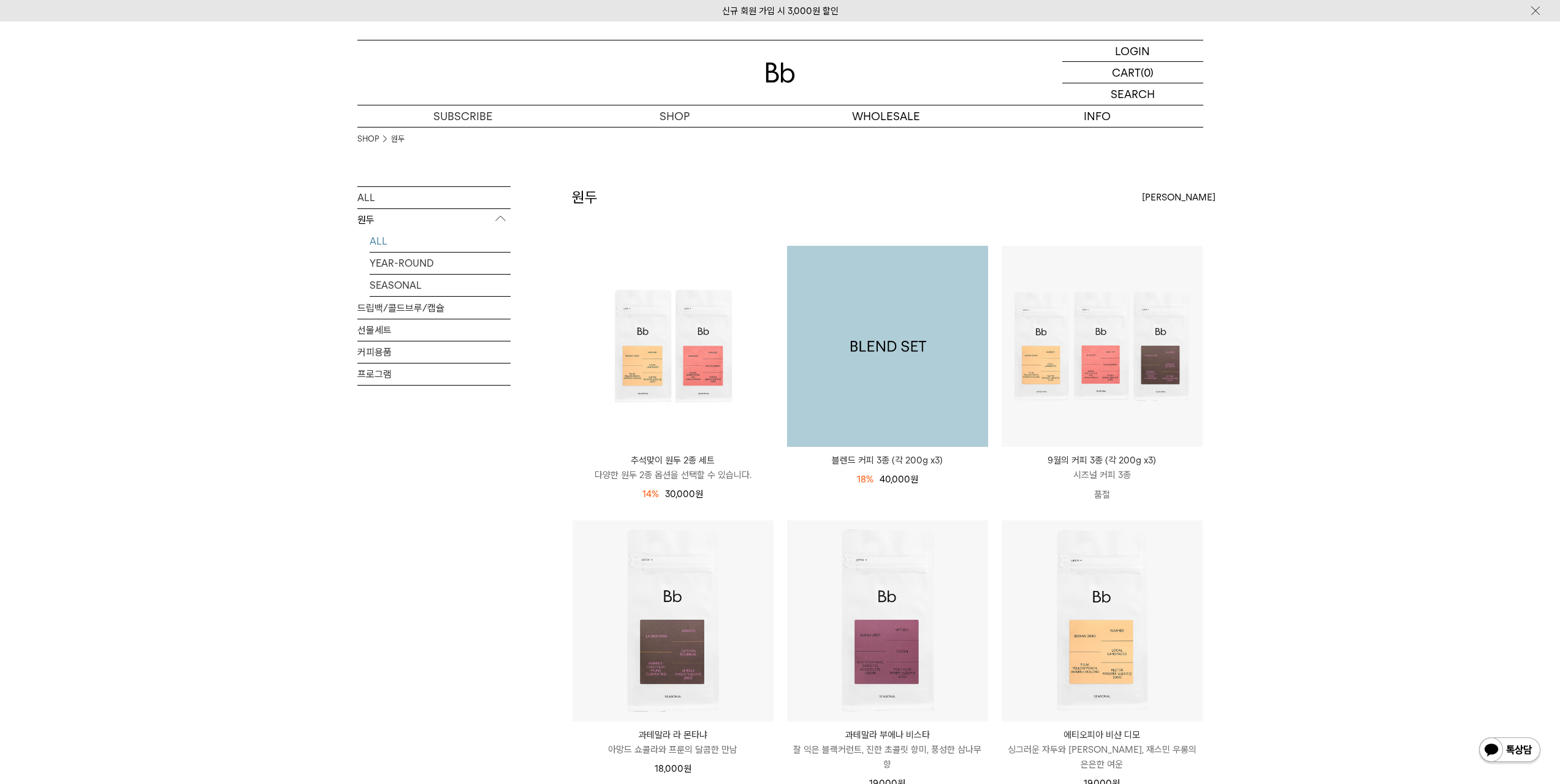
click at [871, 407] on img at bounding box center [888, 346] width 201 height 201
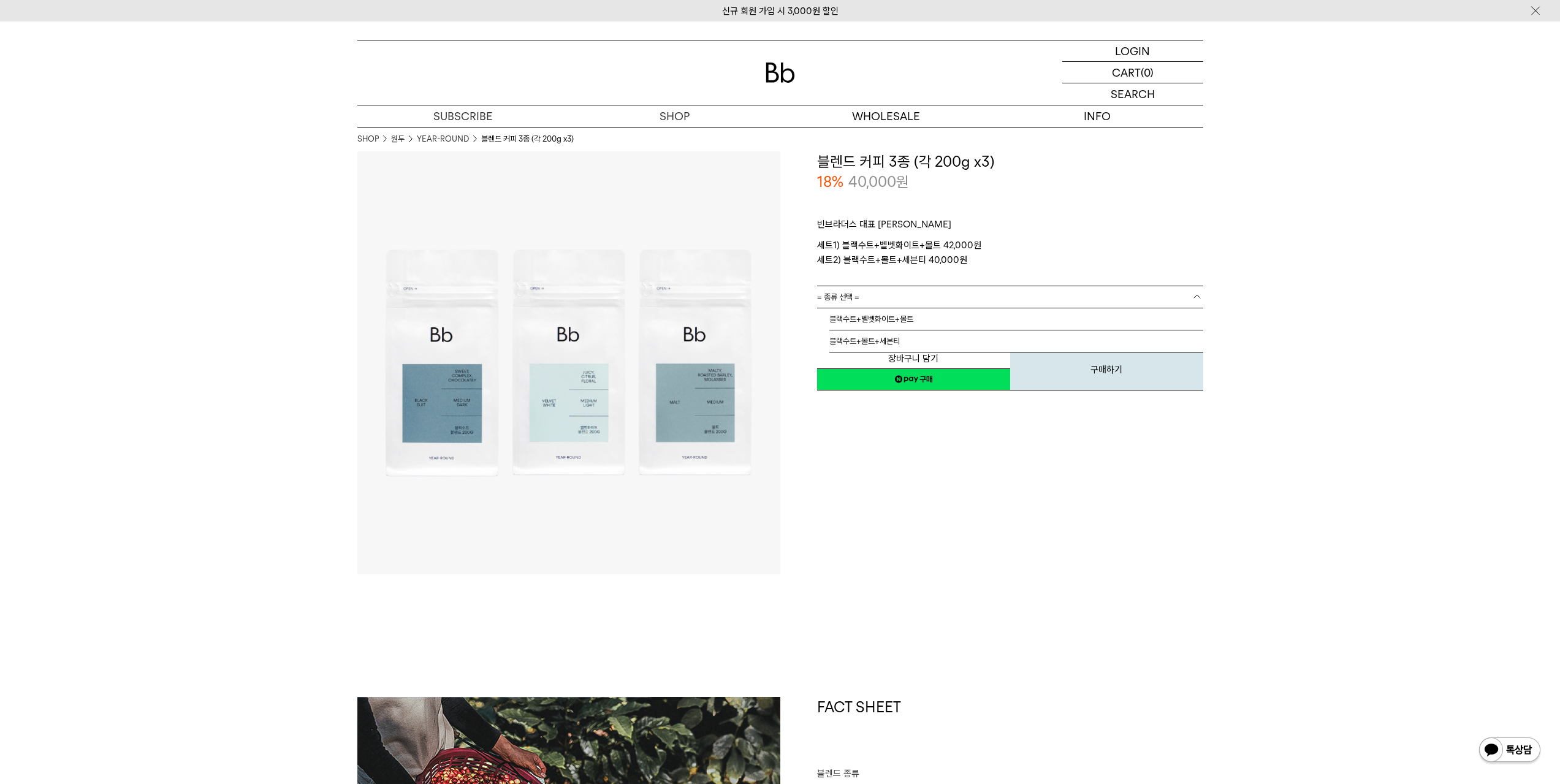
click at [889, 296] on link "= 종류 선택 =" at bounding box center [1010, 297] width 386 height 21
click at [888, 324] on li "블랙수트+벨벳화이트+몰트" at bounding box center [1017, 319] width 374 height 22
click at [888, 334] on div "장바구니 담기 찜하기 NAVER 네이버 ID로 간편구매 네이버페이 네이버페이 구매하기 찜하기 이전 이벤트 Npay 머니 우리 통장 최대 1만원…" at bounding box center [1010, 360] width 386 height 62
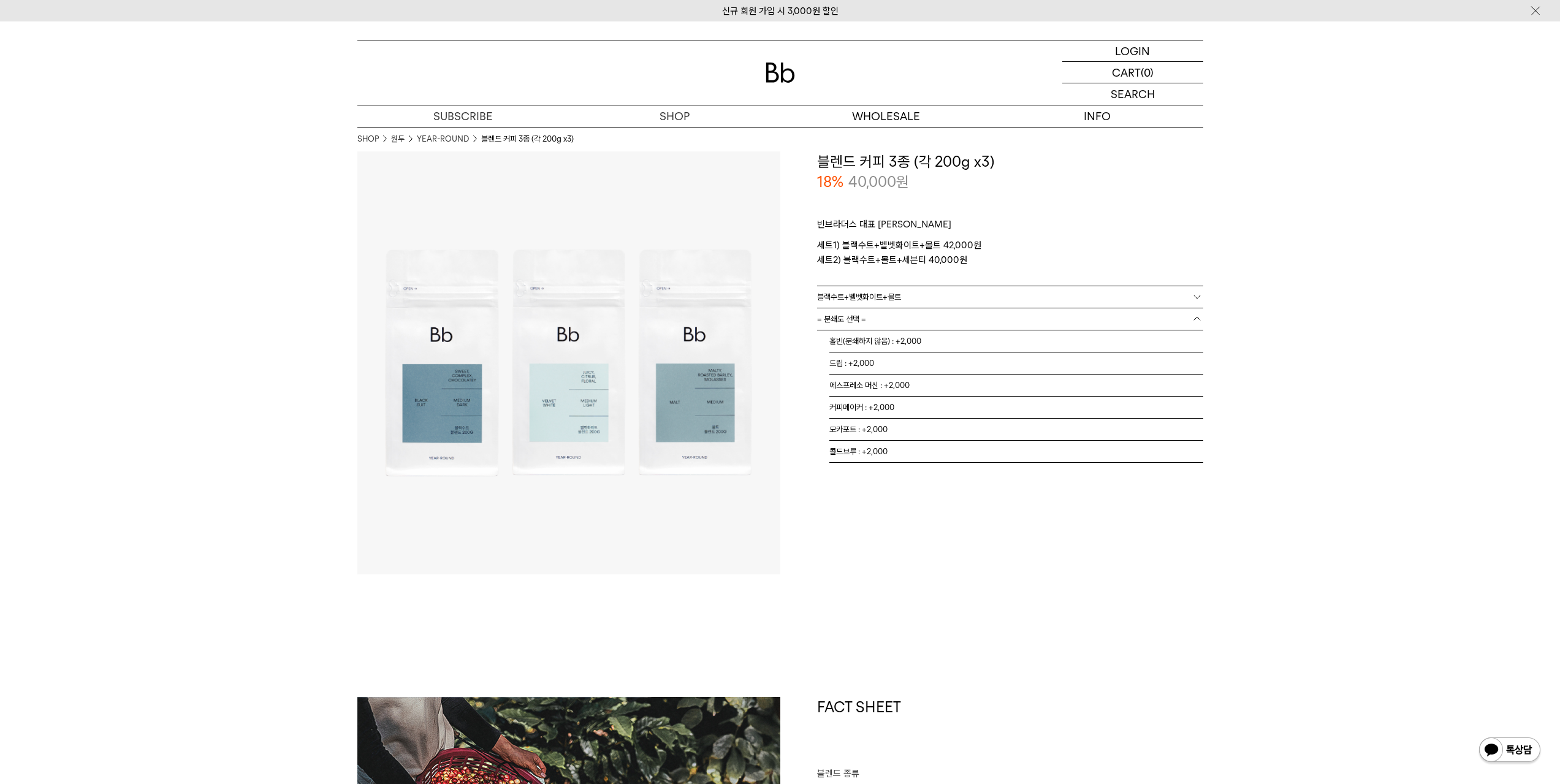
click at [888, 324] on link "= 분쇄도 선택 =" at bounding box center [1010, 319] width 386 height 21
click at [891, 319] on link "= 분쇄도 선택 =" at bounding box center [1010, 319] width 386 height 21
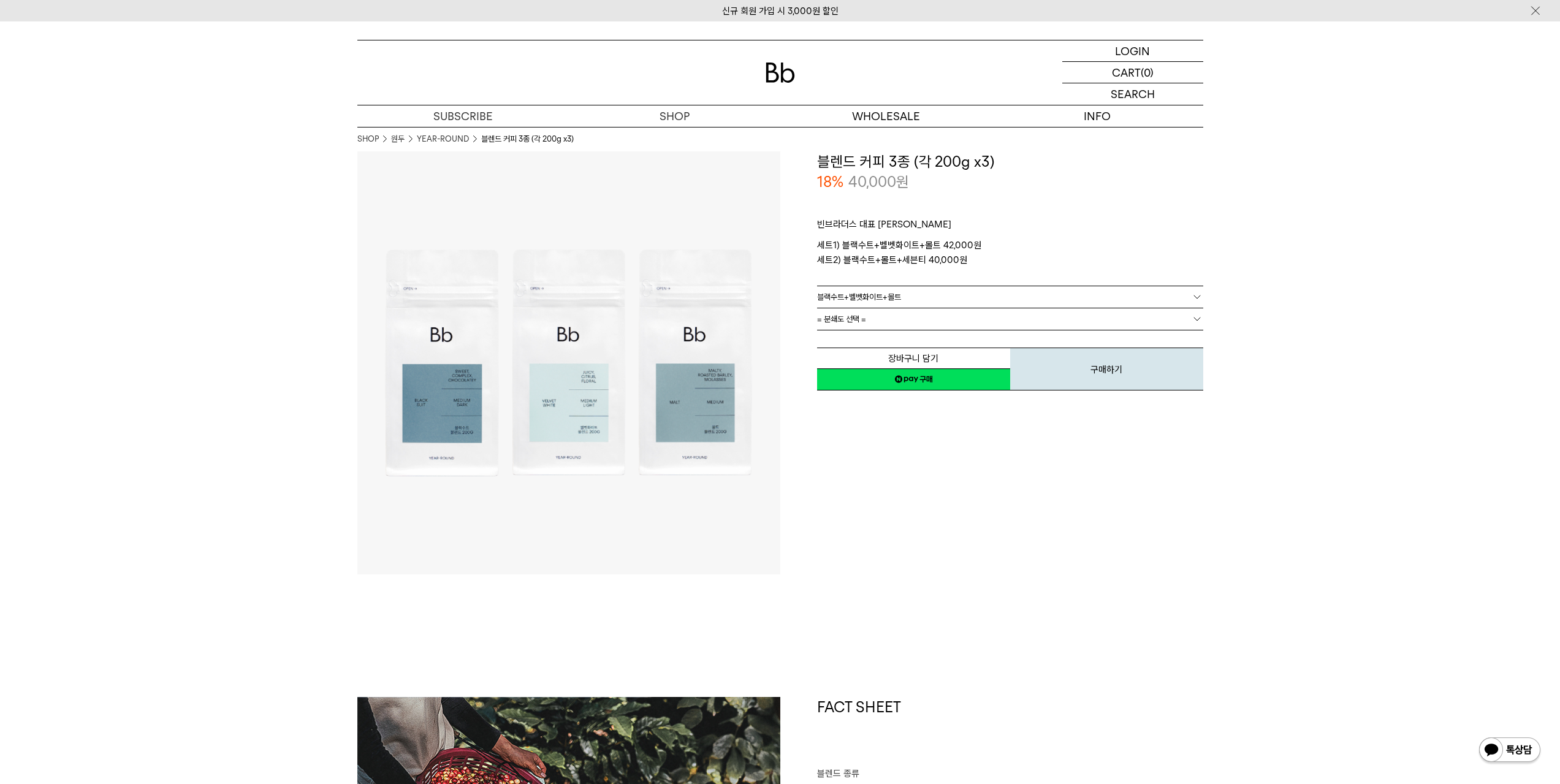
click at [891, 319] on link "= 분쇄도 선택 =" at bounding box center [1010, 319] width 386 height 21
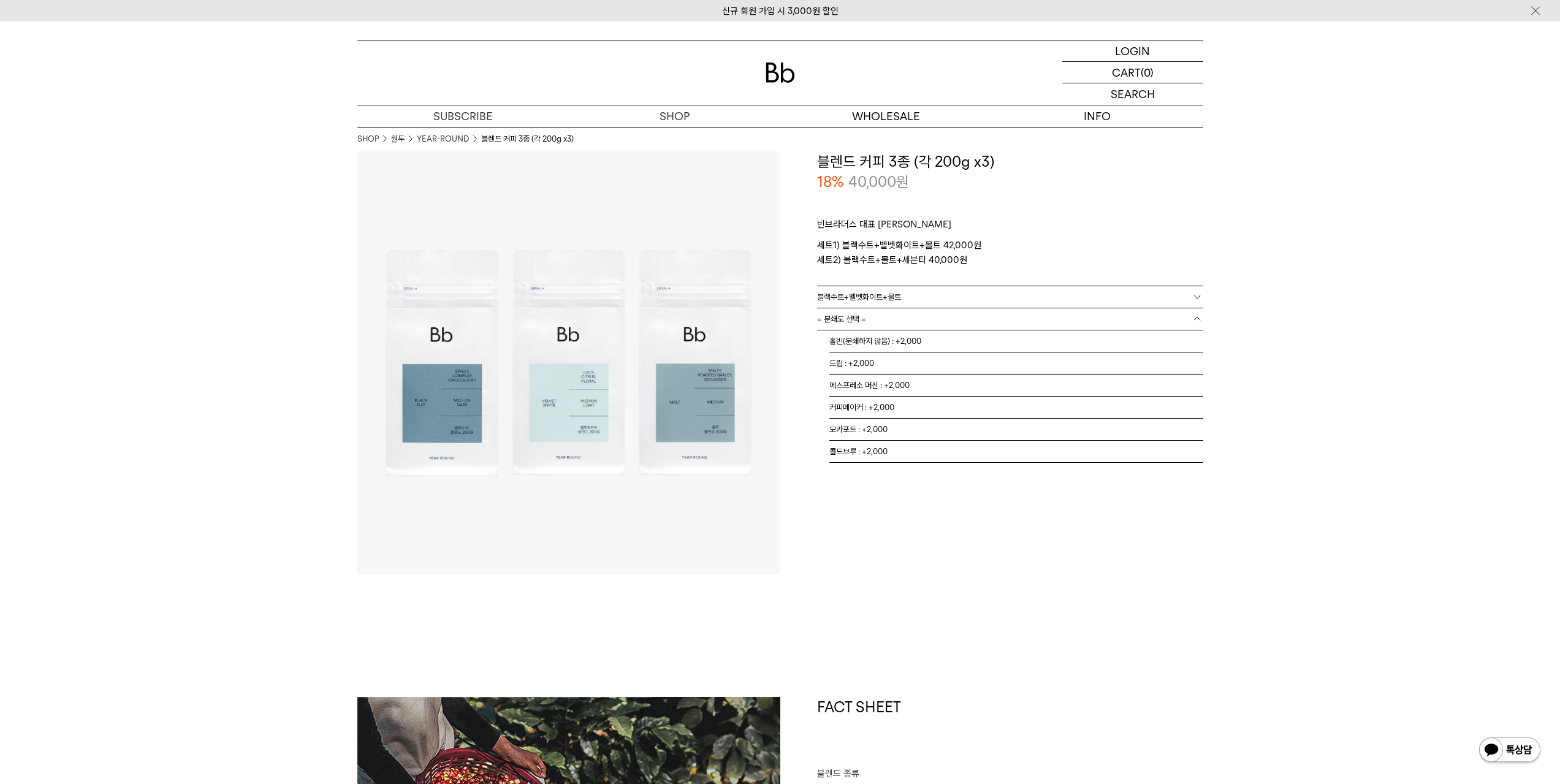
drag, startPoint x: 889, startPoint y: 339, endPoint x: 883, endPoint y: 293, distance: 46.4
click at [883, 293] on div "**********" at bounding box center [1010, 307] width 386 height 45
click at [1001, 321] on link "= 분쇄도 선택 =" at bounding box center [1010, 319] width 386 height 21
click at [972, 341] on li "홀빈(분쇄하지 않음) : +2,000" at bounding box center [1017, 341] width 374 height 22
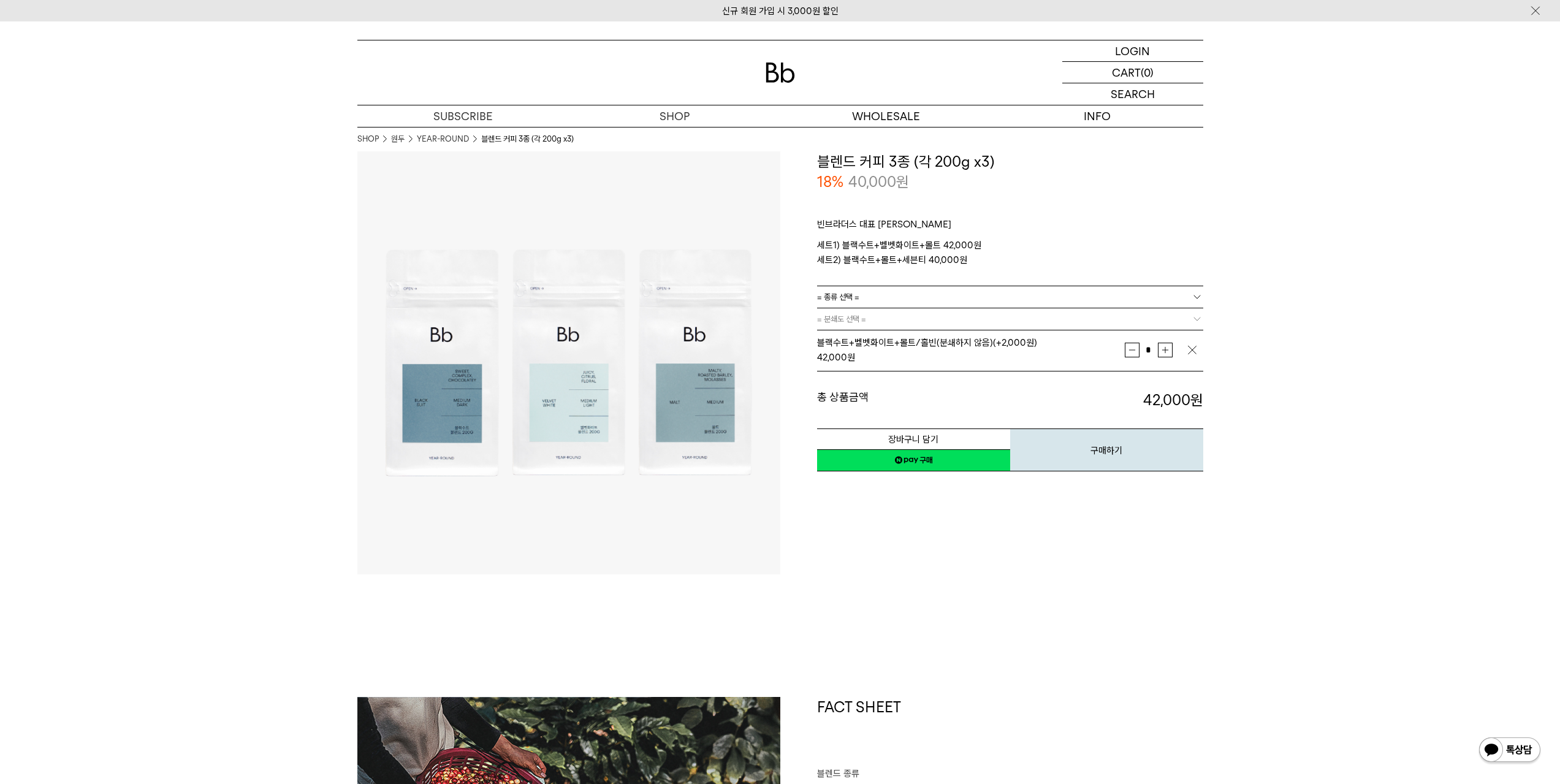
click at [956, 458] on link "네이버페이 구매하기" at bounding box center [913, 460] width 193 height 22
